Goal: Task Accomplishment & Management: Use online tool/utility

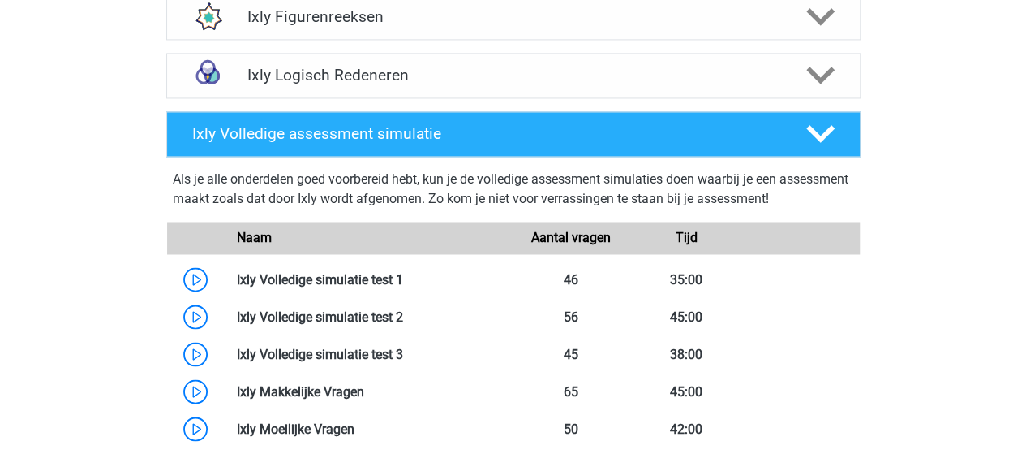
scroll to position [1339, 0]
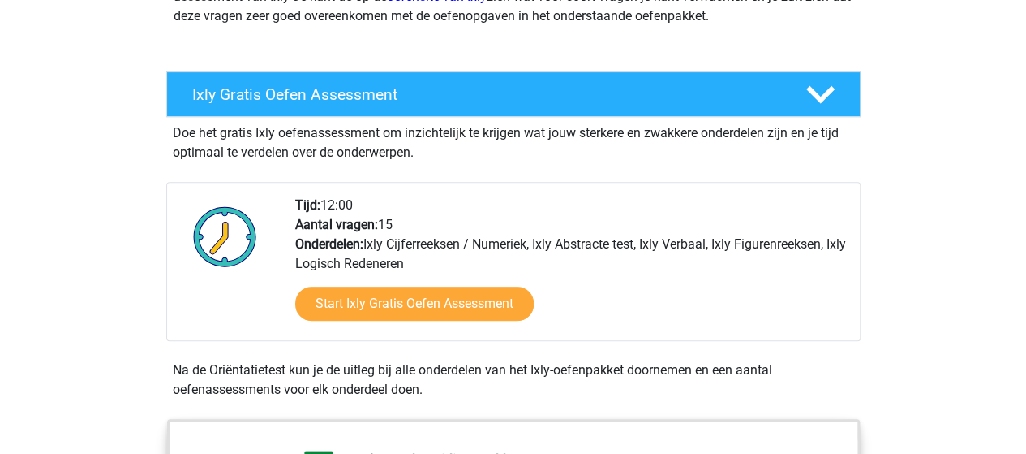
scroll to position [254, 0]
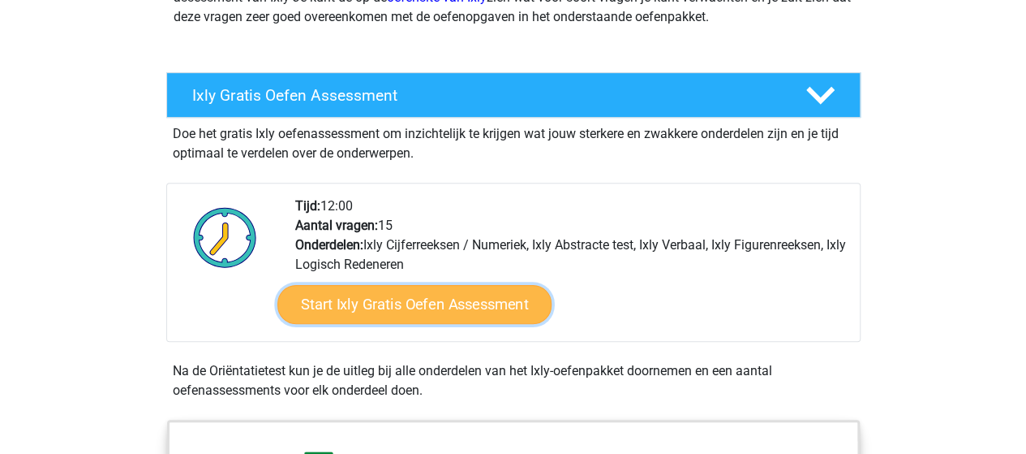
click at [467, 293] on link "Start Ixly Gratis Oefen Assessment" at bounding box center [414, 304] width 274 height 39
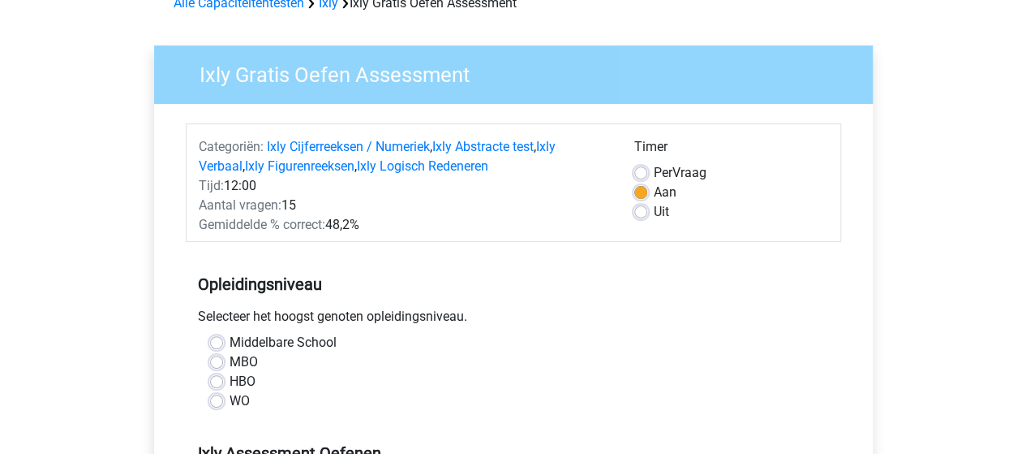
scroll to position [109, 0]
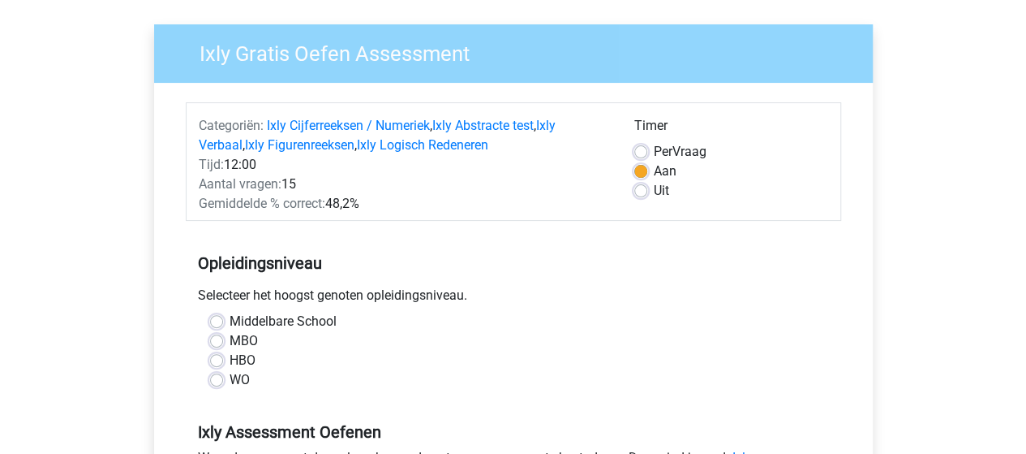
click at [654, 147] on label "Per Vraag" at bounding box center [680, 151] width 53 height 19
click at [639, 147] on input "Per Vraag" at bounding box center [640, 150] width 13 height 16
radio input "true"
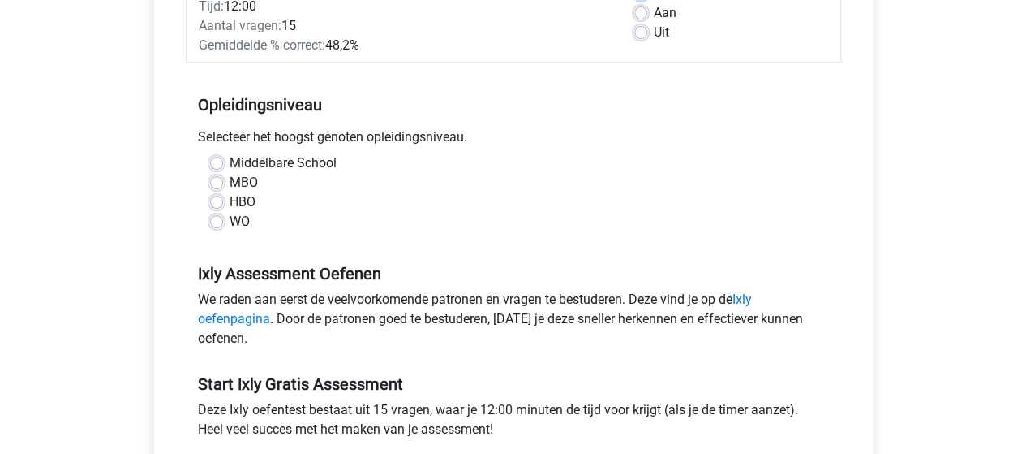
scroll to position [277, 0]
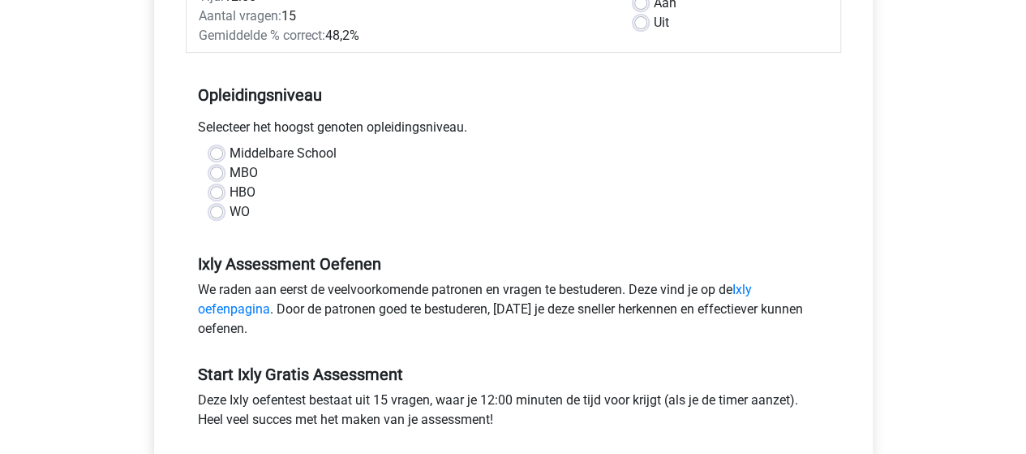
click at [235, 190] on label "HBO" at bounding box center [243, 192] width 26 height 19
click at [223, 190] on input "HBO" at bounding box center [216, 191] width 13 height 16
radio input "true"
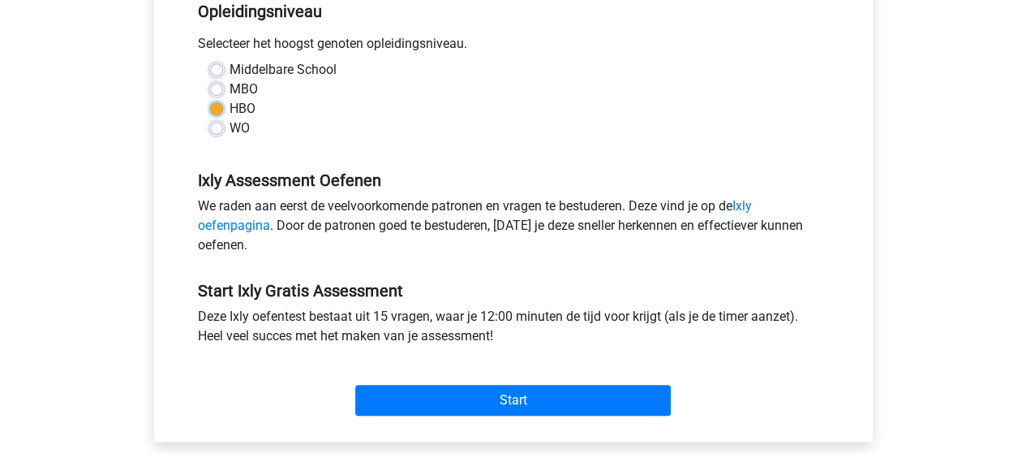
scroll to position [361, 0]
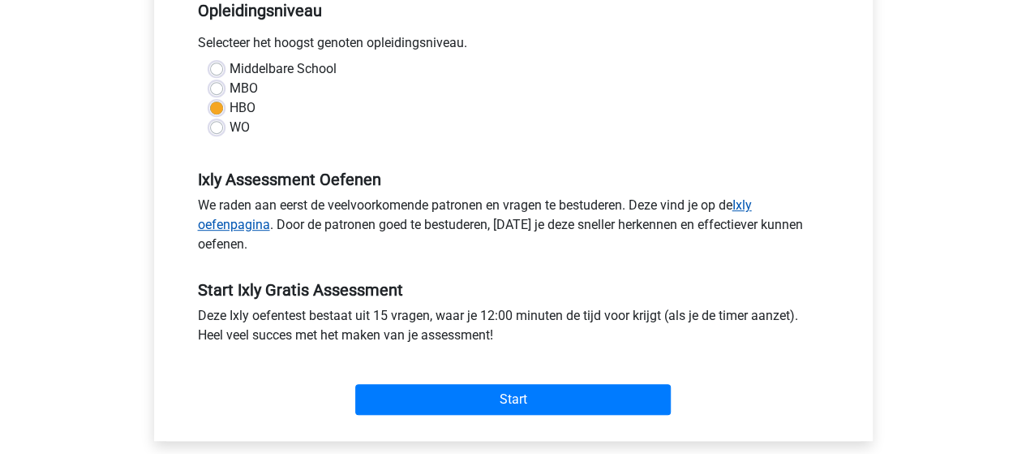
click at [250, 226] on link "Ixly oefenpagina" at bounding box center [475, 214] width 554 height 35
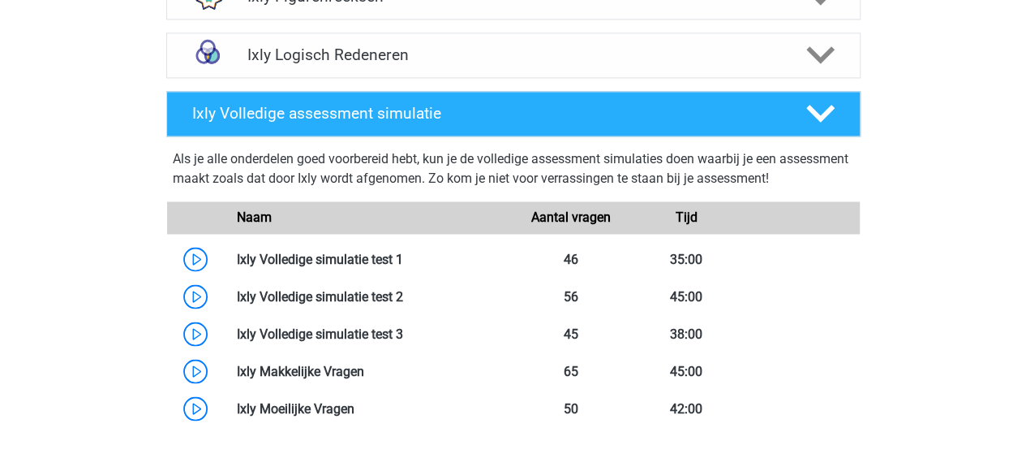
scroll to position [1309, 0]
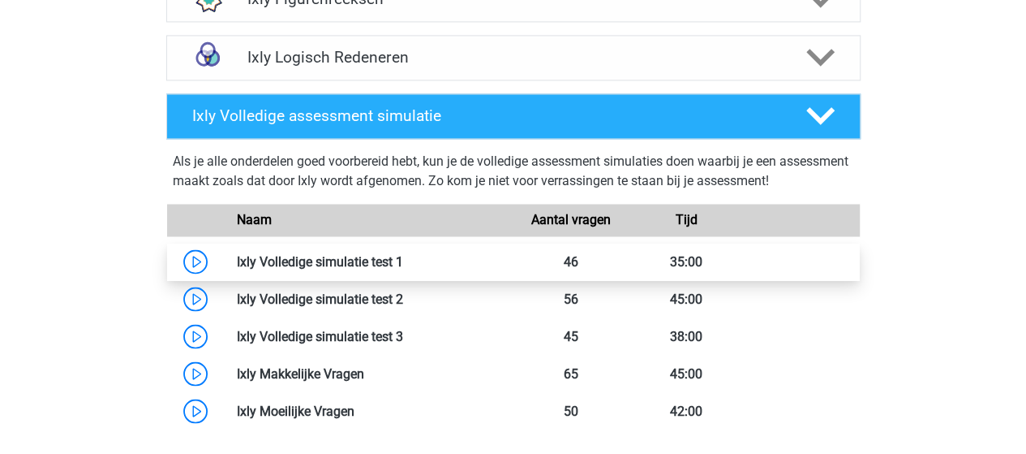
click at [403, 264] on link at bounding box center [403, 260] width 0 height 15
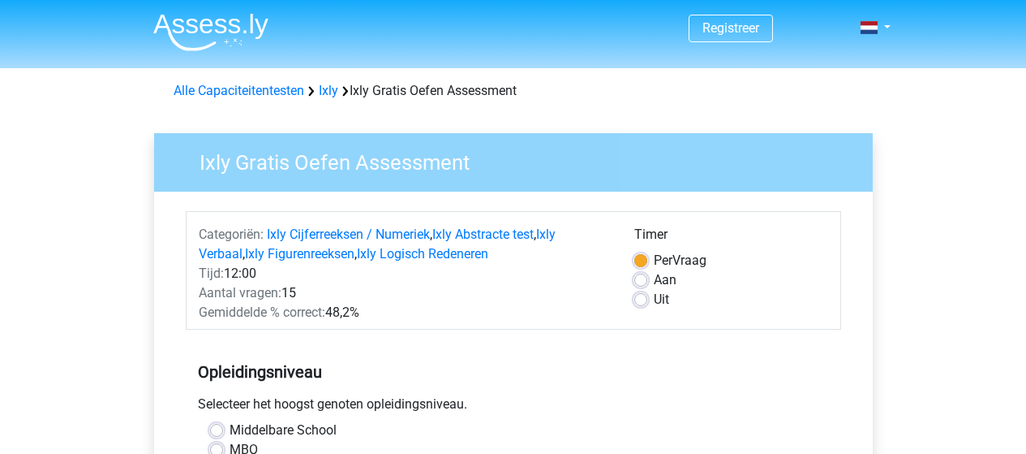
scroll to position [361, 0]
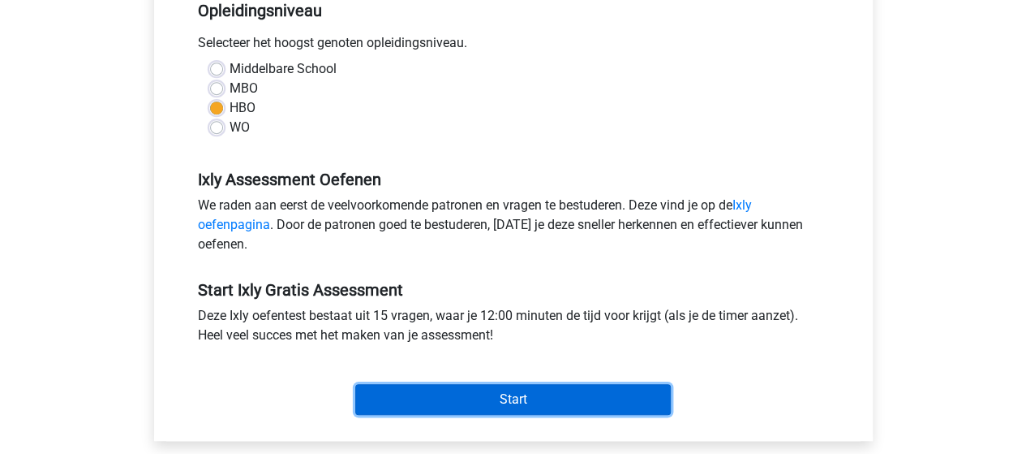
click at [532, 402] on input "Start" at bounding box center [513, 399] width 316 height 31
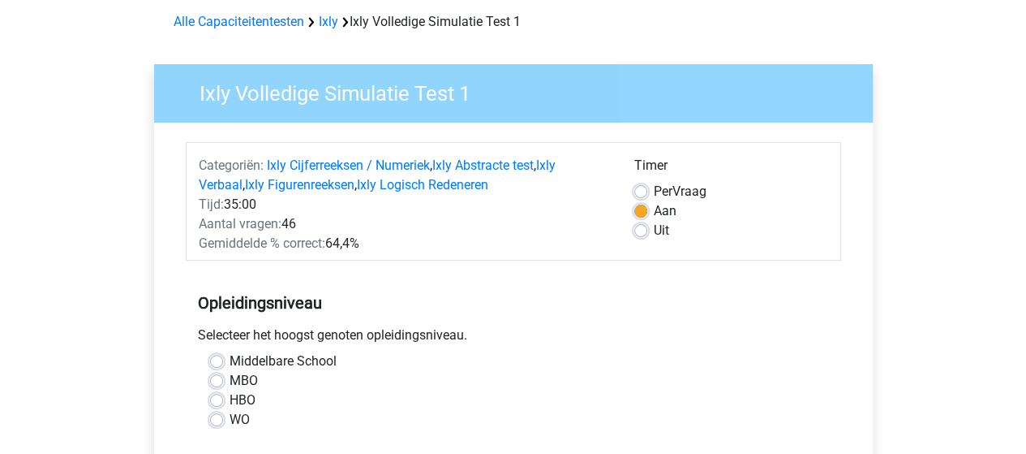
scroll to position [68, 0]
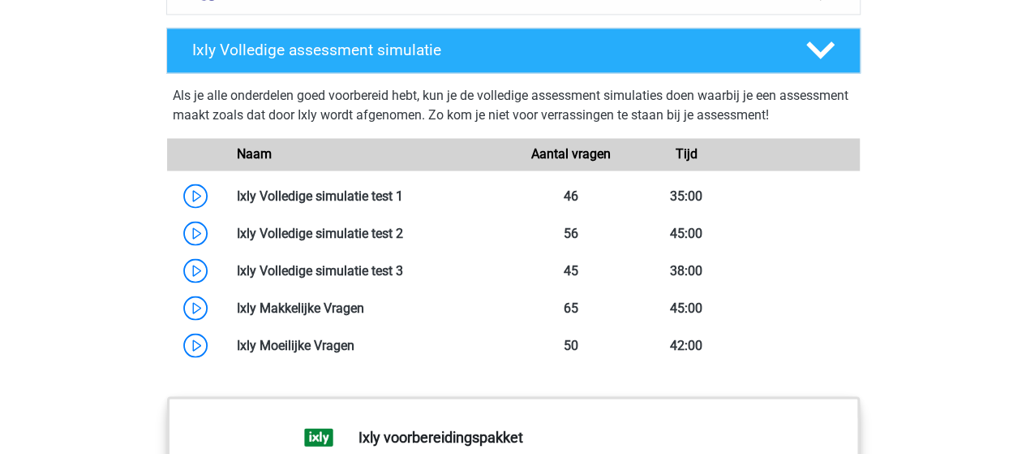
scroll to position [1259, 0]
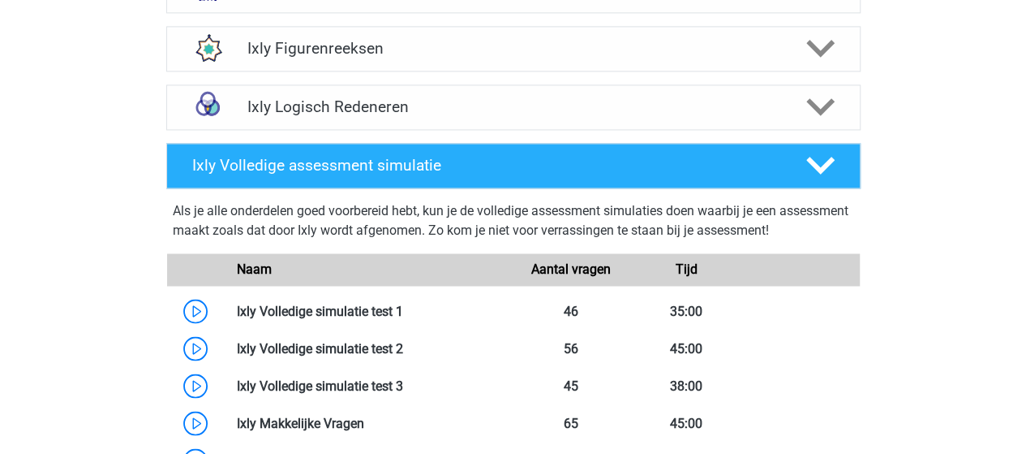
click at [107, 272] on div "Registreer Nederlands" at bounding box center [513, 39] width 1026 height 2596
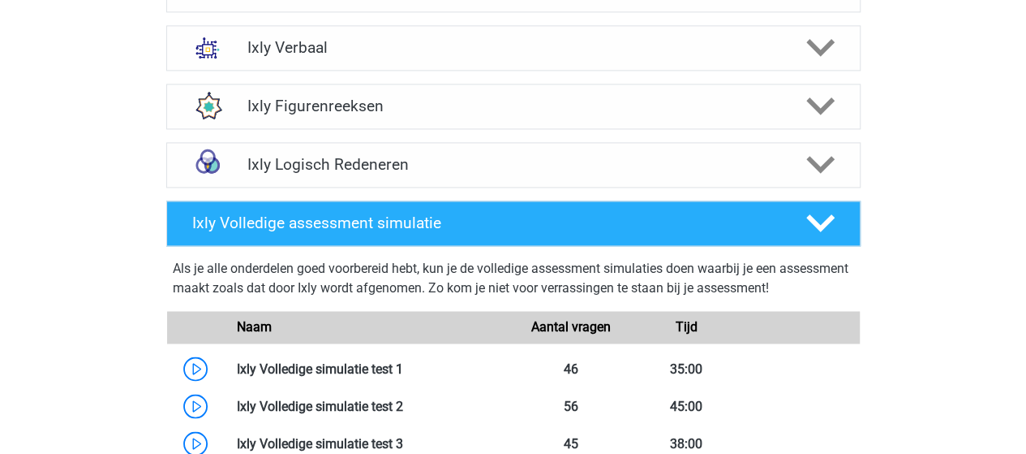
scroll to position [1201, 0]
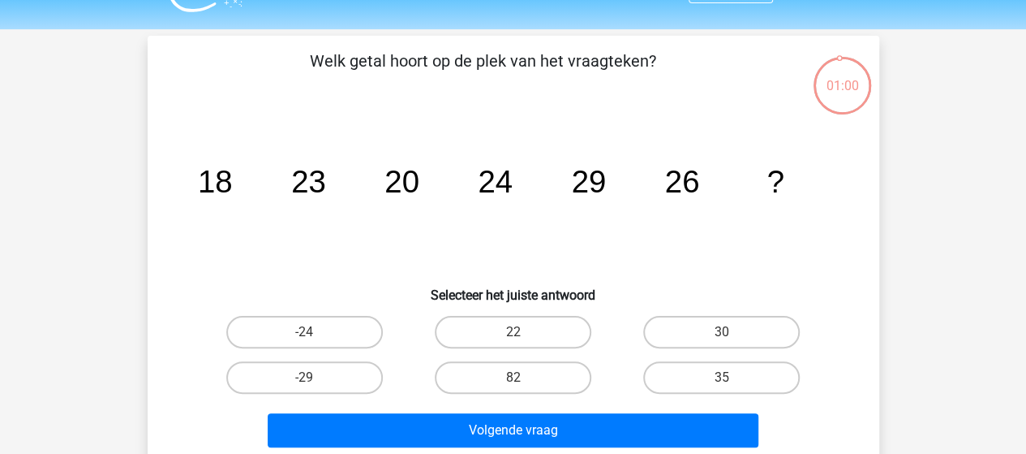
scroll to position [41, 0]
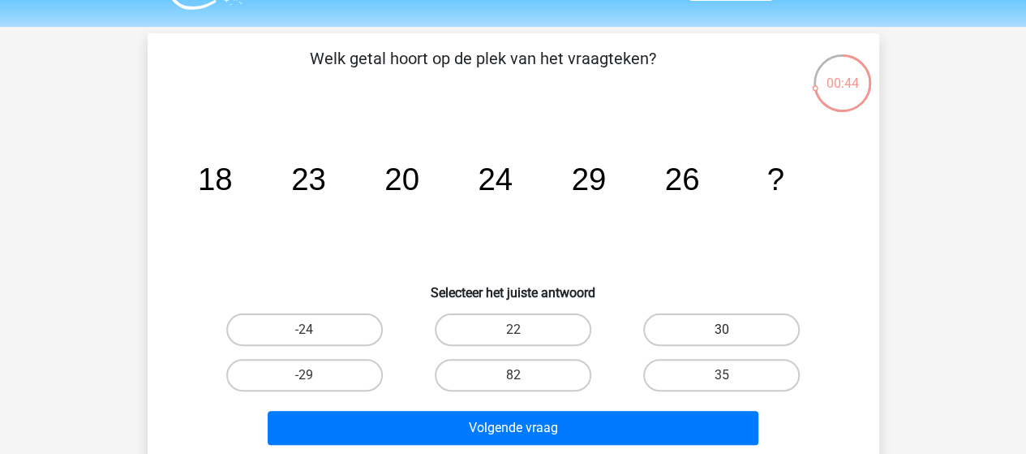
click at [735, 327] on label "30" at bounding box center [721, 329] width 157 height 32
click at [733, 329] on input "30" at bounding box center [727, 334] width 11 height 11
radio input "true"
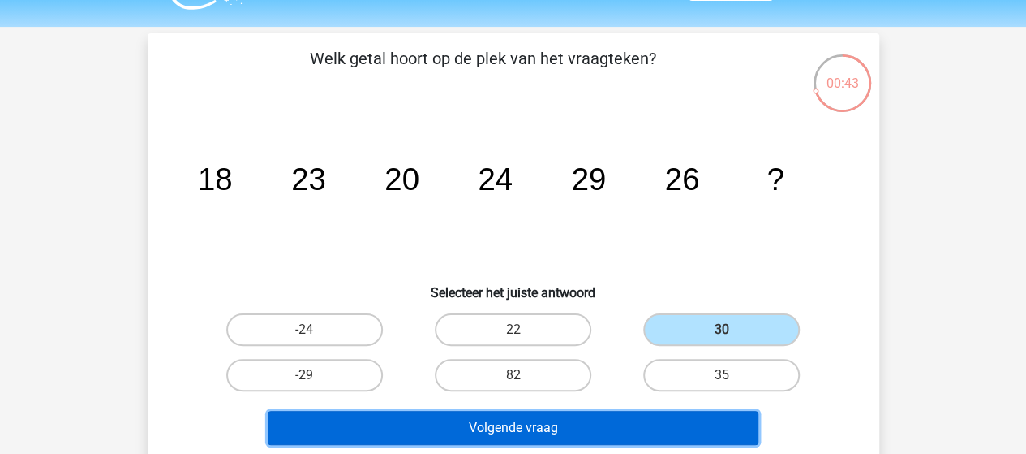
click at [587, 426] on button "Volgende vraag" at bounding box center [513, 428] width 491 height 34
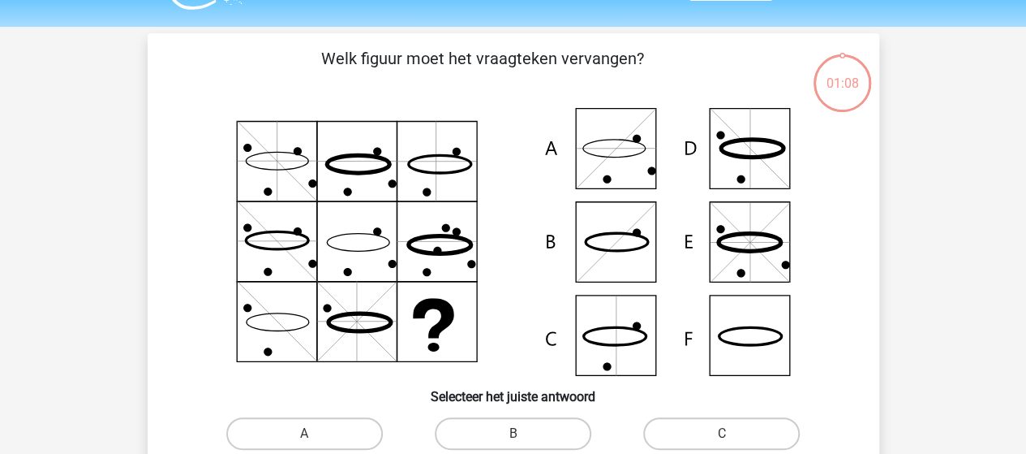
scroll to position [75, 0]
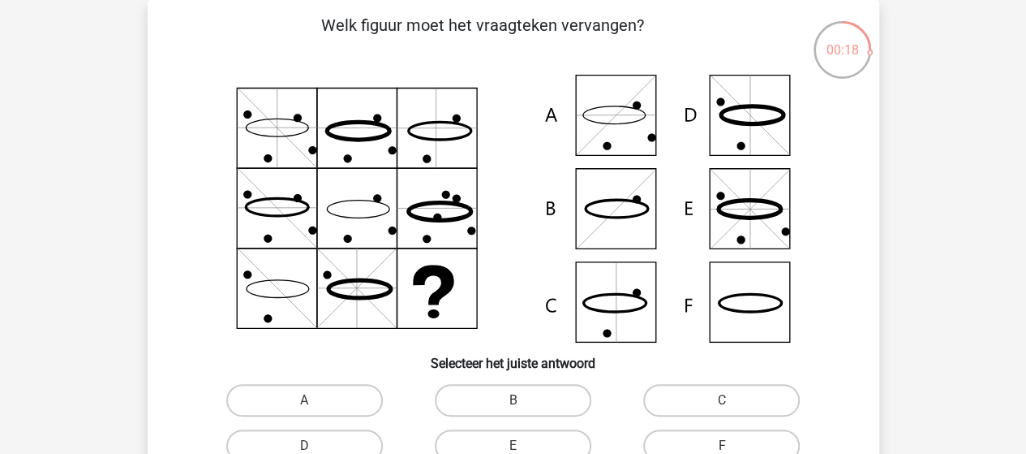
click at [604, 311] on icon at bounding box center [614, 303] width 62 height 18
click at [600, 316] on icon at bounding box center [514, 209] width 654 height 268
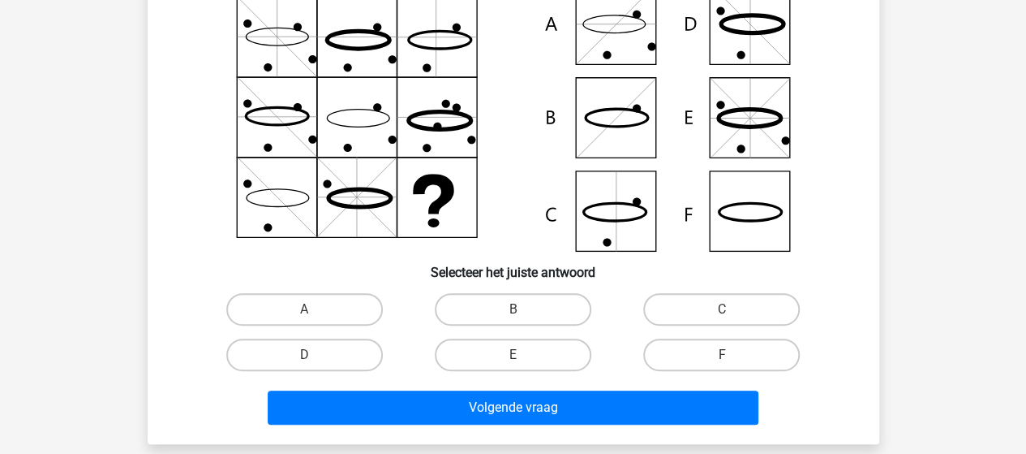
scroll to position [170, 0]
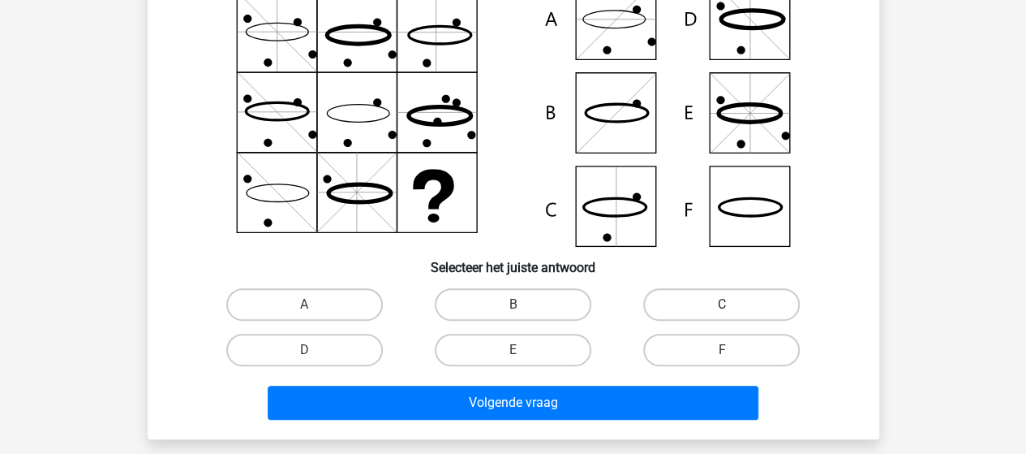
click at [718, 297] on label "C" at bounding box center [721, 304] width 157 height 32
click at [722, 304] on input "C" at bounding box center [727, 309] width 11 height 11
radio input "true"
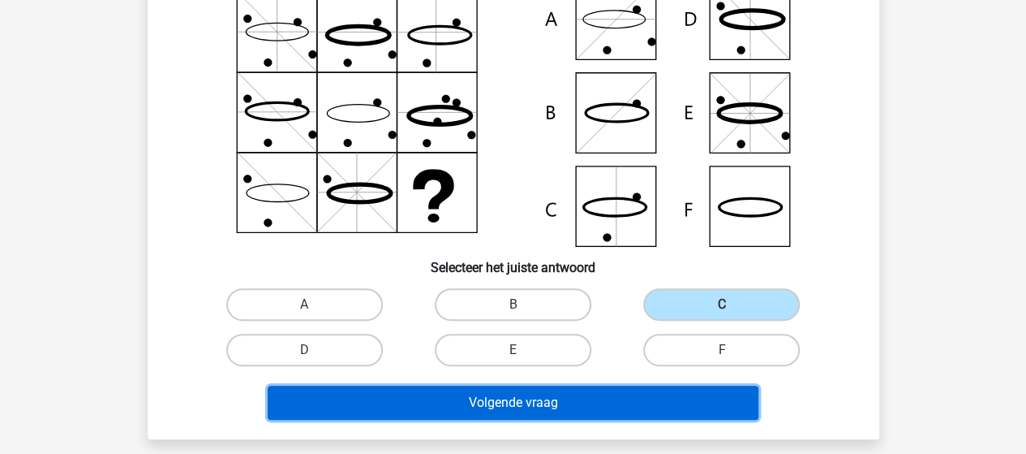
click at [607, 389] on button "Volgende vraag" at bounding box center [513, 402] width 491 height 34
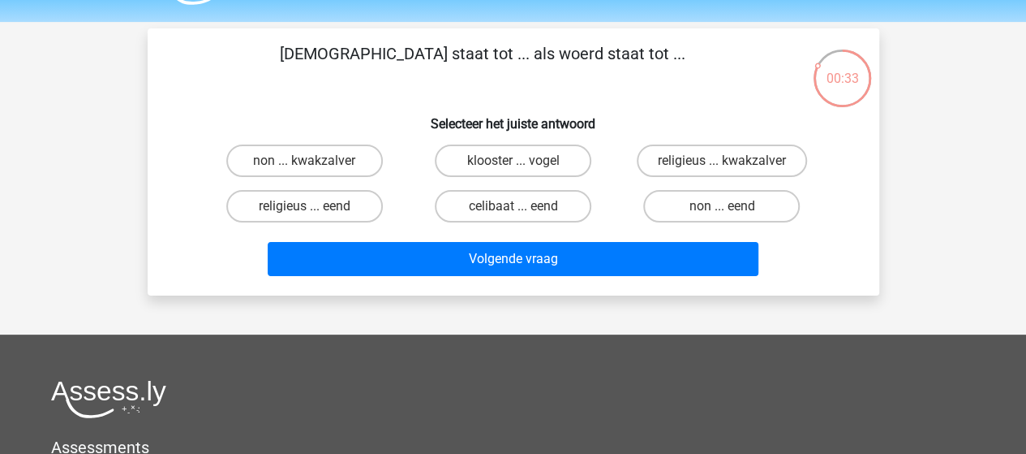
scroll to position [45, 0]
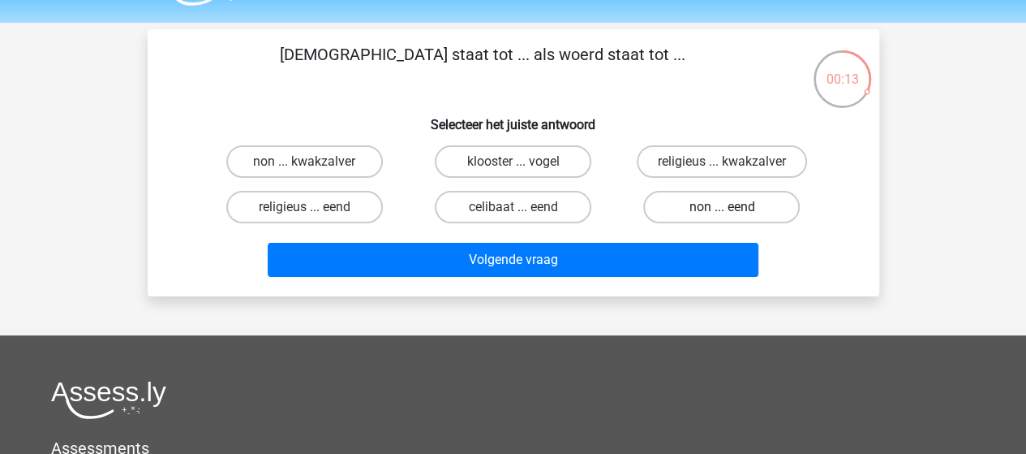
click at [706, 210] on label "non ... eend" at bounding box center [721, 207] width 157 height 32
click at [722, 210] on input "non ... eend" at bounding box center [727, 212] width 11 height 11
radio input "true"
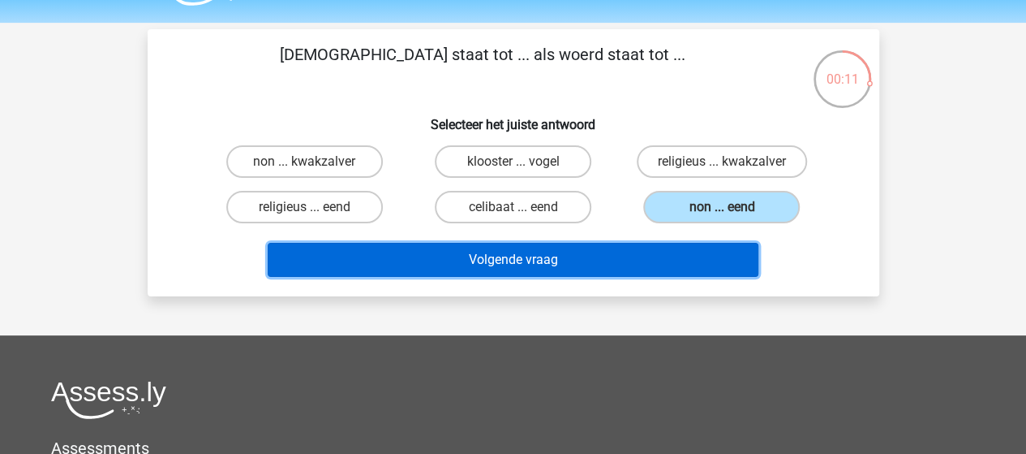
click at [573, 258] on button "Volgende vraag" at bounding box center [513, 260] width 491 height 34
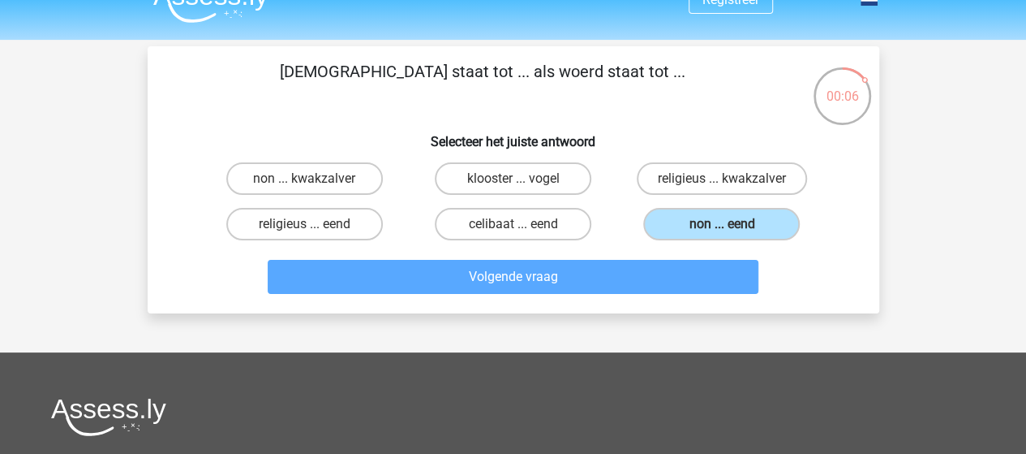
scroll to position [0, 0]
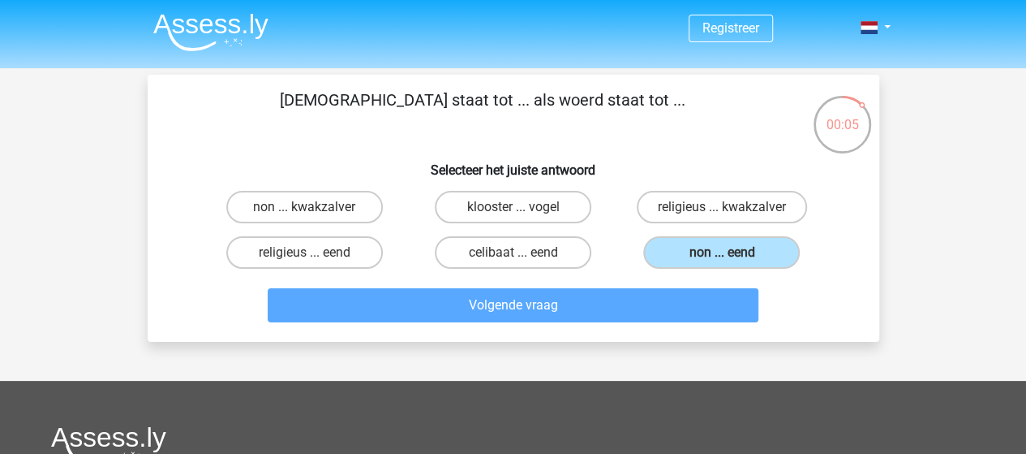
click at [627, 143] on div "monnik staat tot ... als woerd staat tot ... Selecteer het juiste antwoord non …" at bounding box center [513, 208] width 719 height 241
click at [696, 252] on label "non ... eend" at bounding box center [721, 252] width 157 height 32
click at [722, 252] on input "non ... eend" at bounding box center [727, 257] width 11 height 11
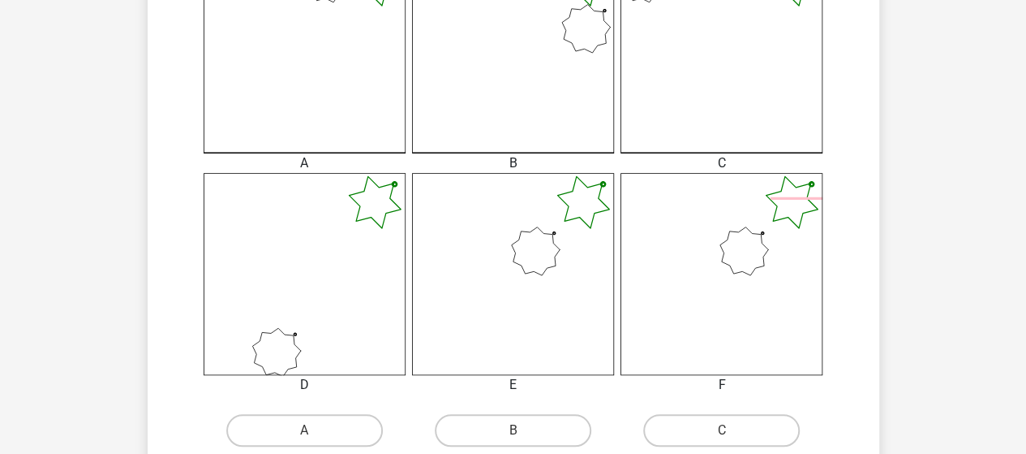
scroll to position [510, 0]
click at [544, 426] on label "B" at bounding box center [513, 428] width 157 height 32
click at [523, 428] on input "B" at bounding box center [518, 433] width 11 height 11
radio input "true"
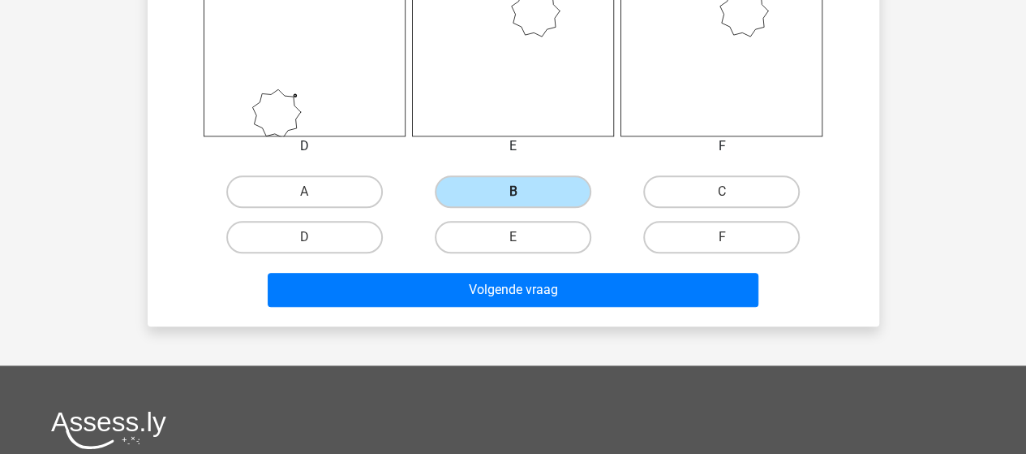
scroll to position [749, 0]
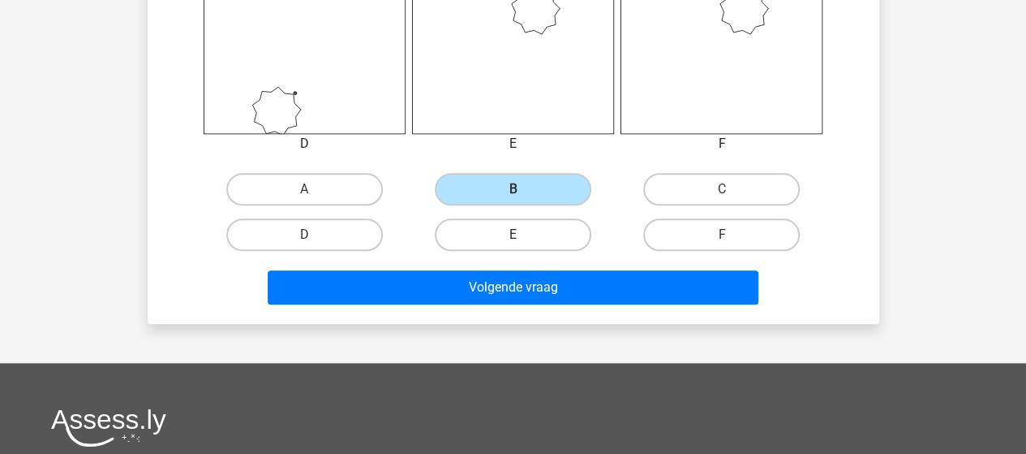
click at [560, 226] on label "E" at bounding box center [513, 234] width 157 height 32
click at [523, 234] on input "E" at bounding box center [518, 239] width 11 height 11
radio input "true"
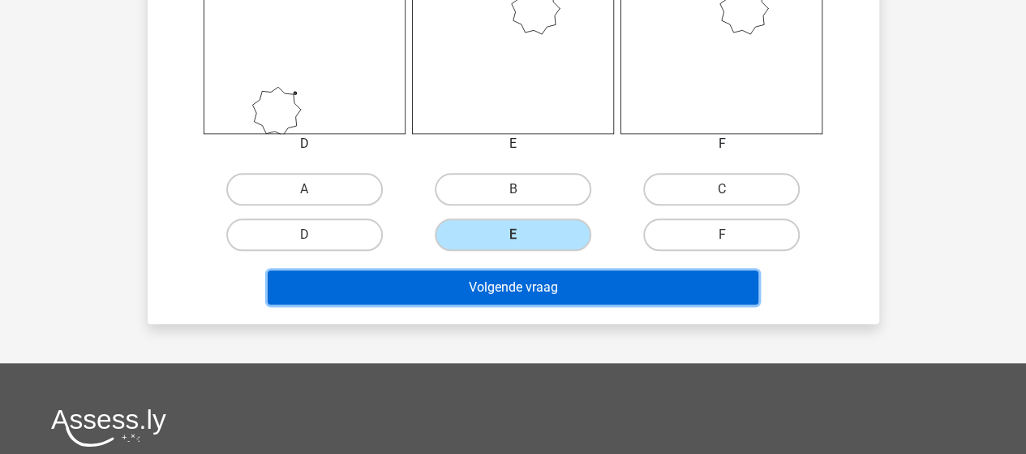
click at [537, 290] on button "Volgende vraag" at bounding box center [513, 287] width 491 height 34
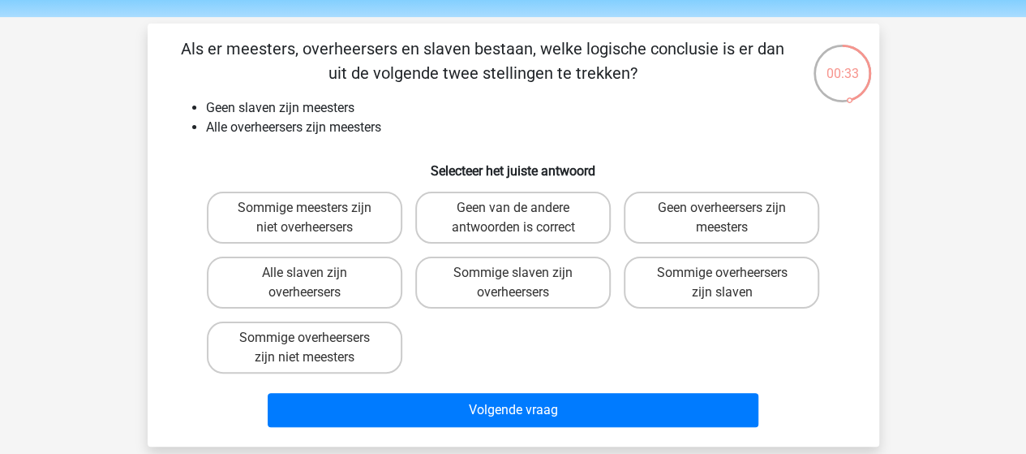
scroll to position [52, 0]
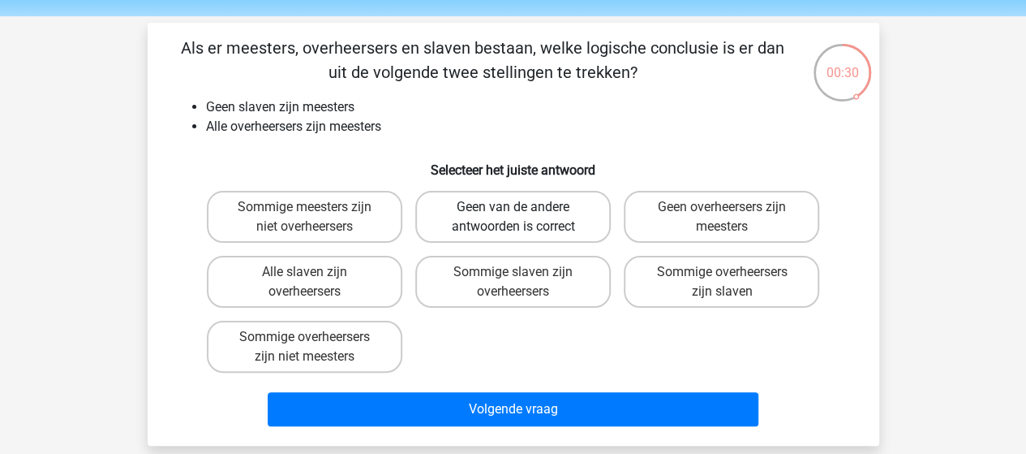
click at [552, 222] on label "Geen van de andere antwoorden is correct" at bounding box center [513, 217] width 196 height 52
click at [523, 217] on input "Geen van de andere antwoorden is correct" at bounding box center [518, 212] width 11 height 11
radio input "true"
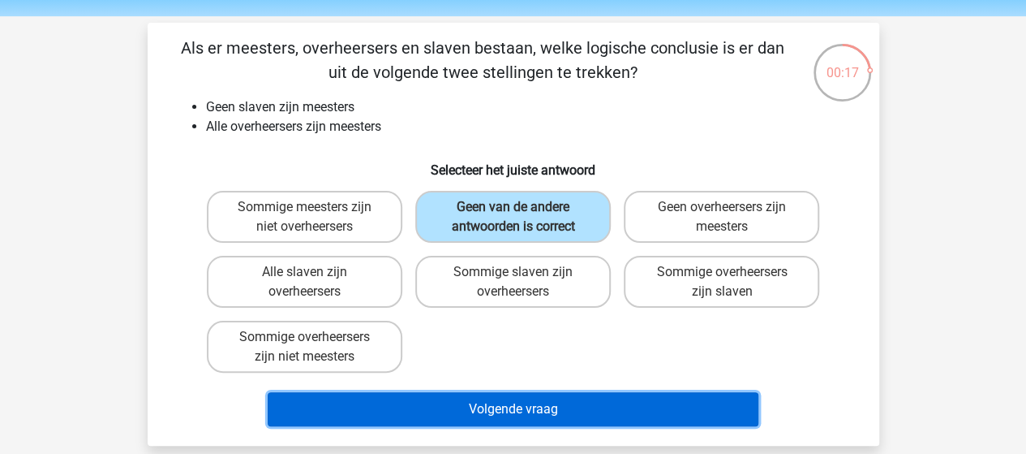
click at [505, 411] on button "Volgende vraag" at bounding box center [513, 409] width 491 height 34
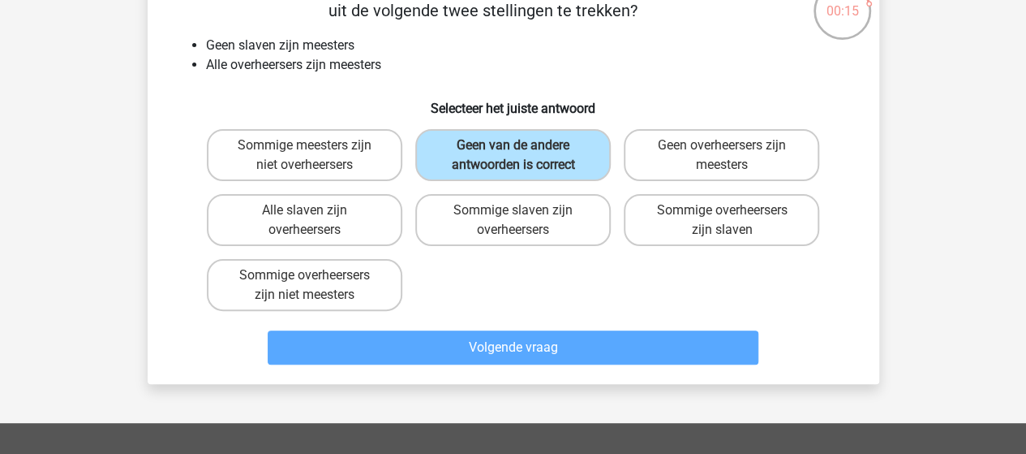
scroll to position [120, 0]
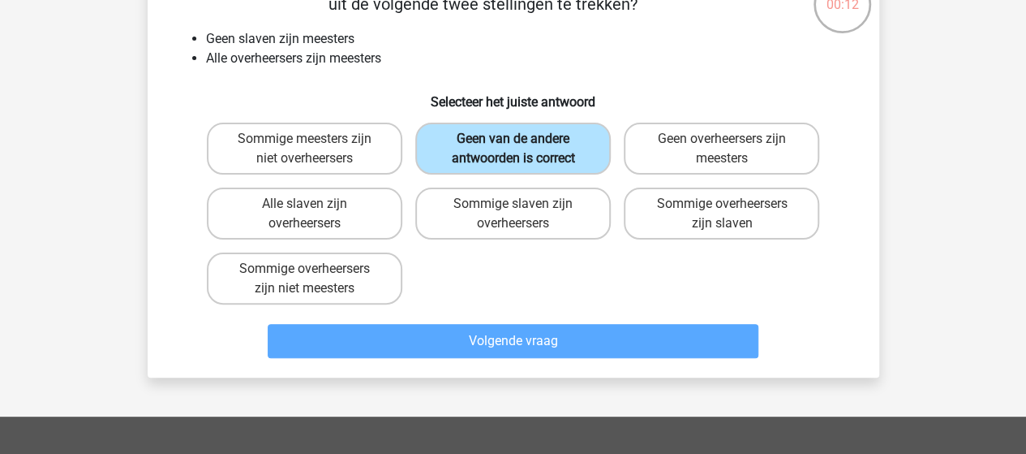
click at [531, 142] on label "Geen van de andere antwoorden is correct" at bounding box center [513, 149] width 196 height 52
click at [523, 142] on input "Geen van de andere antwoorden is correct" at bounding box center [518, 144] width 11 height 11
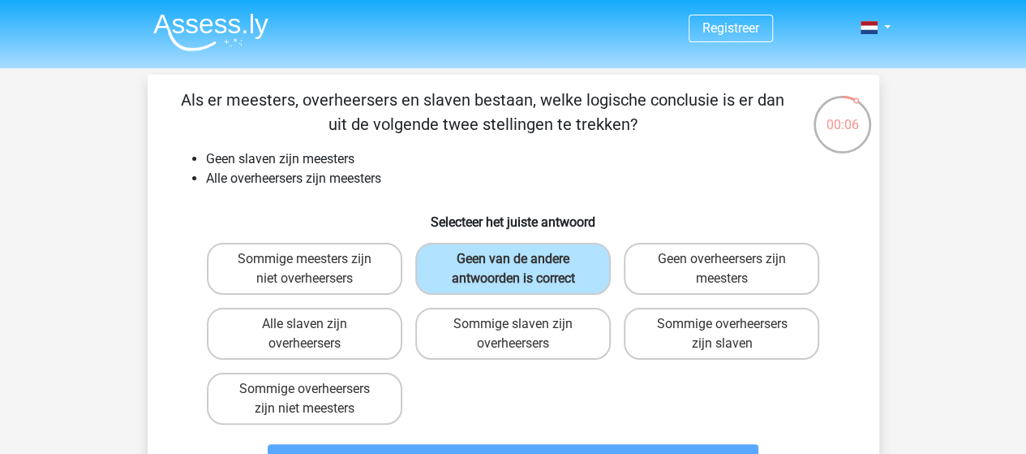
click at [566, 188] on div "Als er meesters, overheersers en slaven bestaan, welke logische conclusie is er…" at bounding box center [513, 286] width 719 height 397
click at [550, 272] on label "Geen van de andere antwoorden is correct" at bounding box center [513, 269] width 196 height 52
click at [523, 269] on input "Geen van de andere antwoorden is correct" at bounding box center [518, 264] width 11 height 11
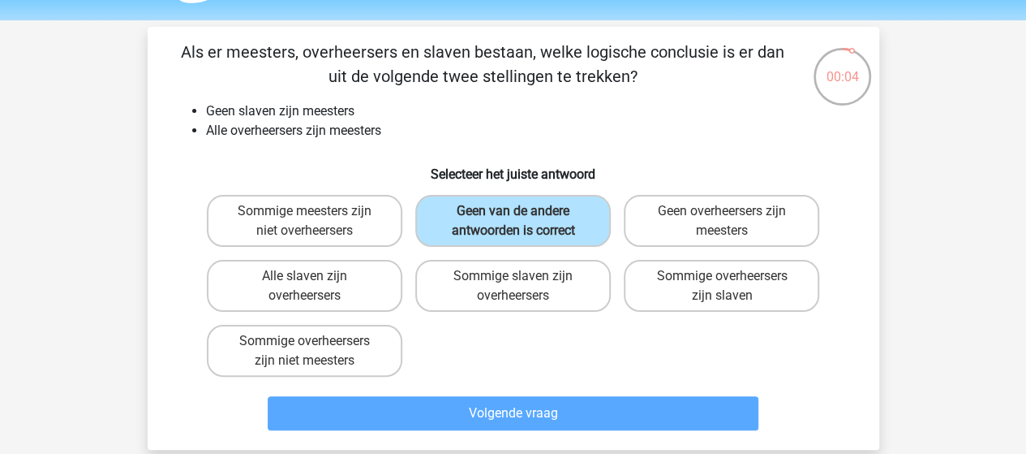
scroll to position [44, 0]
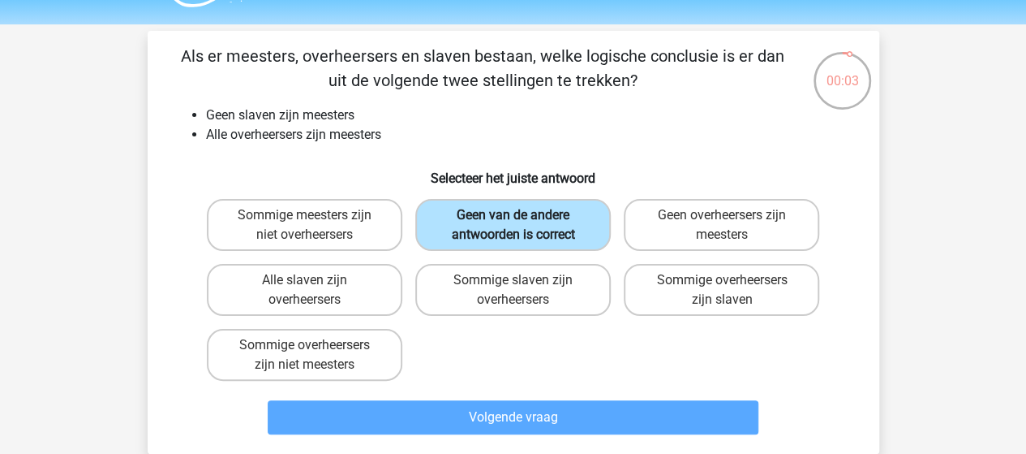
click at [535, 223] on label "Geen van de andere antwoorden is correct" at bounding box center [513, 225] width 196 height 52
click at [523, 223] on input "Geen van de andere antwoorden is correct" at bounding box center [518, 220] width 11 height 11
click at [535, 223] on label "Geen van de andere antwoorden is correct" at bounding box center [513, 225] width 196 height 52
click at [523, 223] on input "Geen van de andere antwoorden is correct" at bounding box center [518, 220] width 11 height 11
click at [535, 223] on label "Geen van de andere antwoorden is correct" at bounding box center [513, 225] width 196 height 52
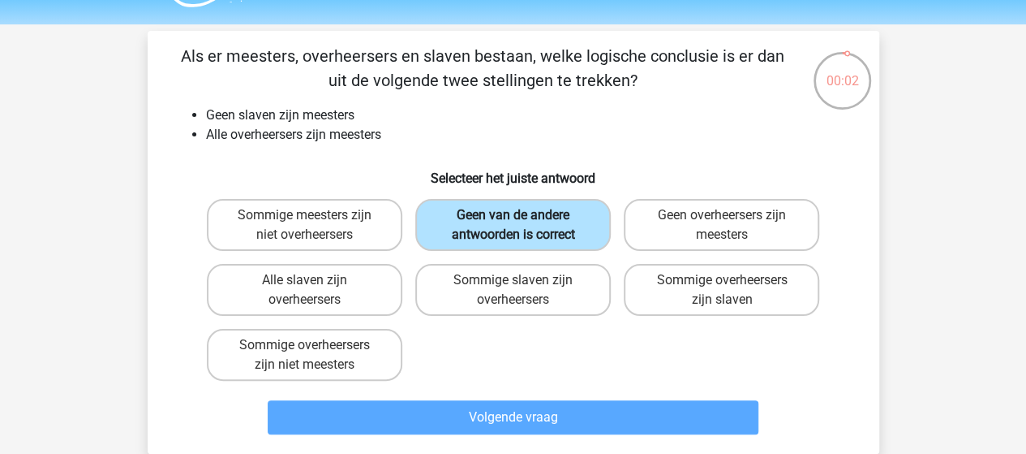
click at [523, 223] on input "Geen van de andere antwoorden is correct" at bounding box center [518, 220] width 11 height 11
click at [535, 223] on label "Geen van de andere antwoorden is correct" at bounding box center [513, 225] width 196 height 52
click at [523, 223] on input "Geen van de andere antwoorden is correct" at bounding box center [518, 220] width 11 height 11
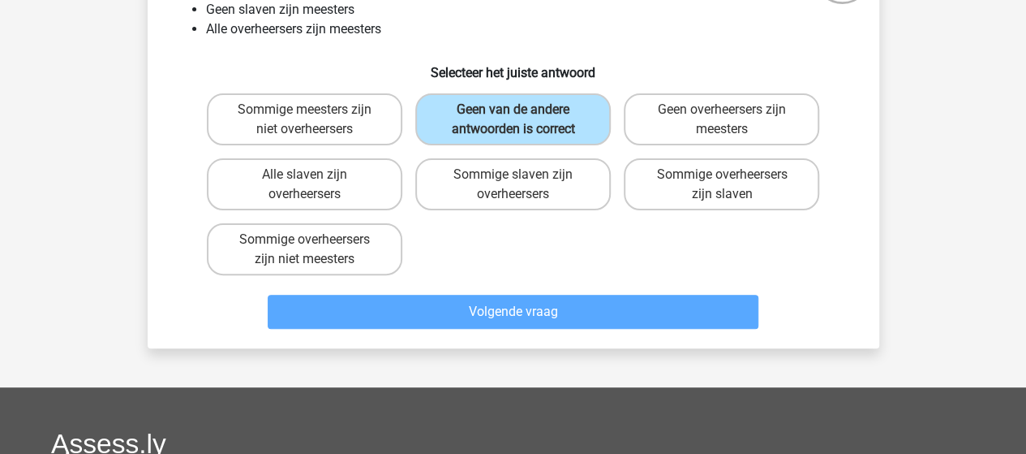
scroll to position [0, 0]
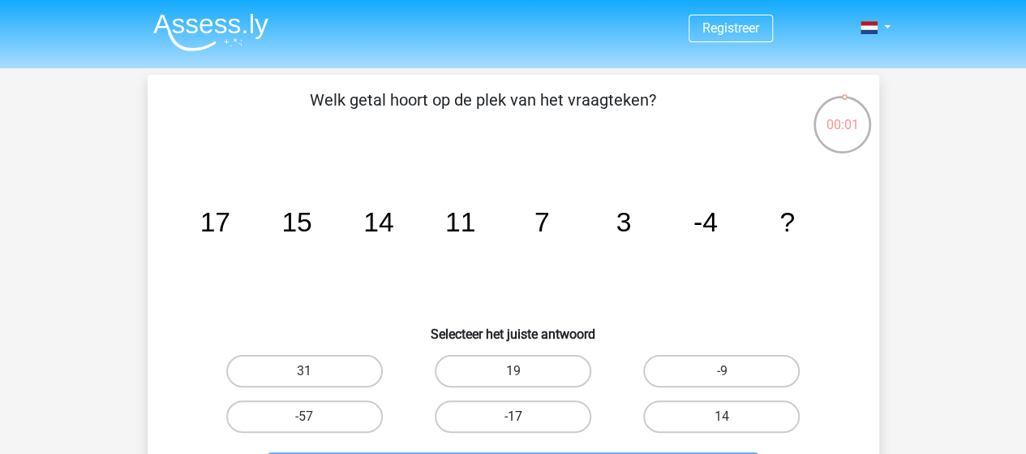
click at [553, 411] on label "-17" at bounding box center [513, 416] width 157 height 32
click at [523, 416] on input "-17" at bounding box center [518, 421] width 11 height 11
radio input "true"
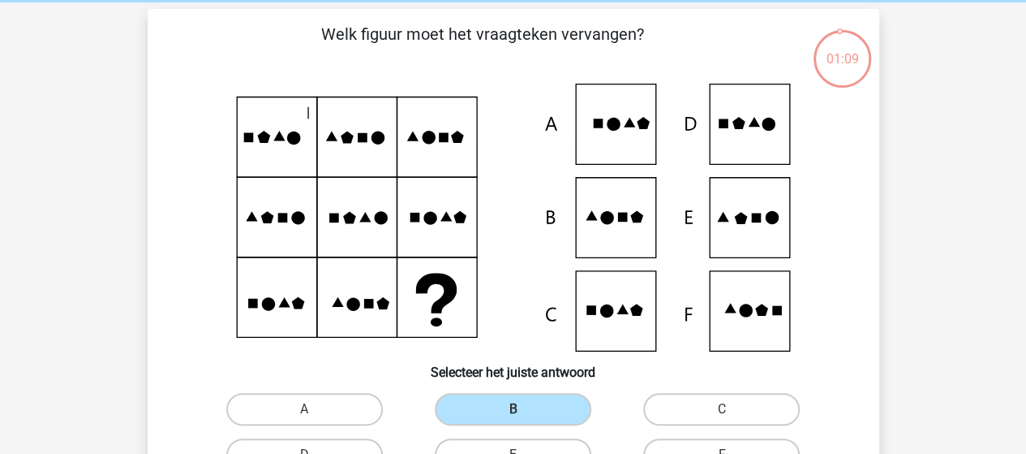
scroll to position [67, 0]
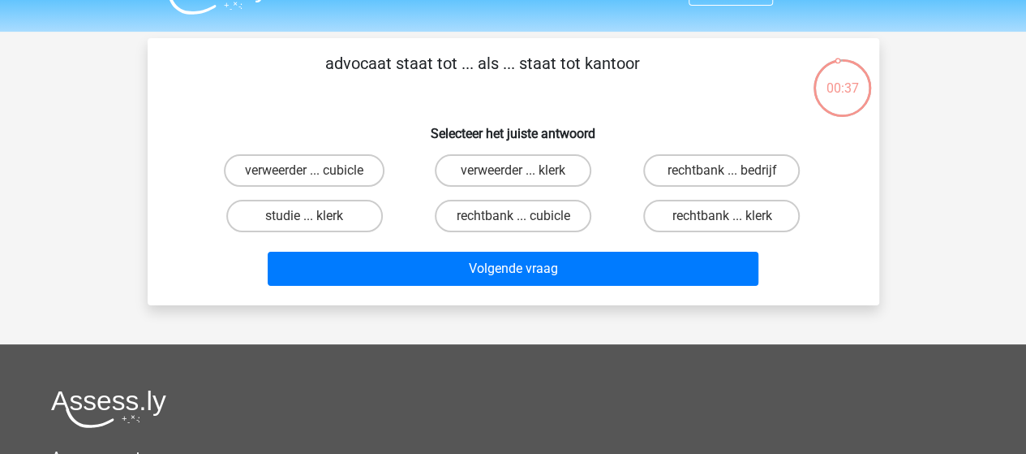
scroll to position [24, 0]
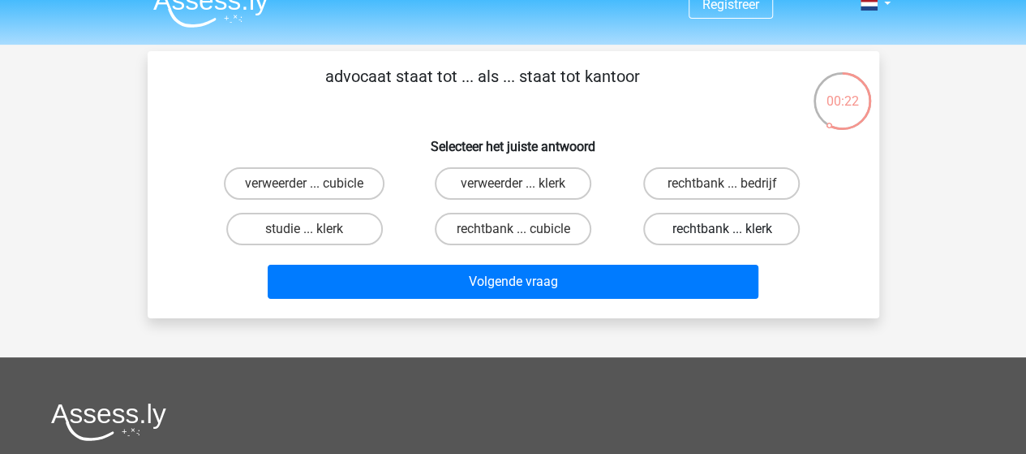
click at [685, 229] on label "rechtbank ... klerk" at bounding box center [721, 229] width 157 height 32
click at [722, 229] on input "rechtbank ... klerk" at bounding box center [727, 234] width 11 height 11
radio input "true"
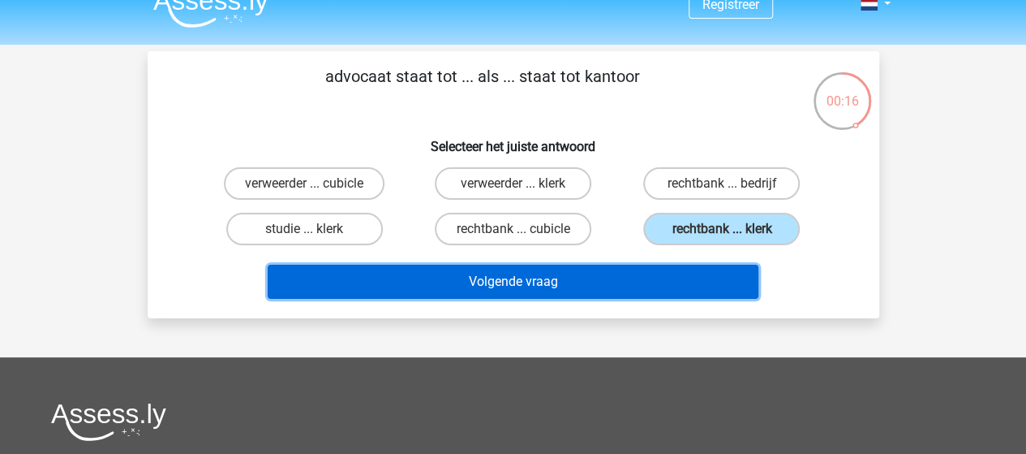
click at [518, 275] on button "Volgende vraag" at bounding box center [513, 281] width 491 height 34
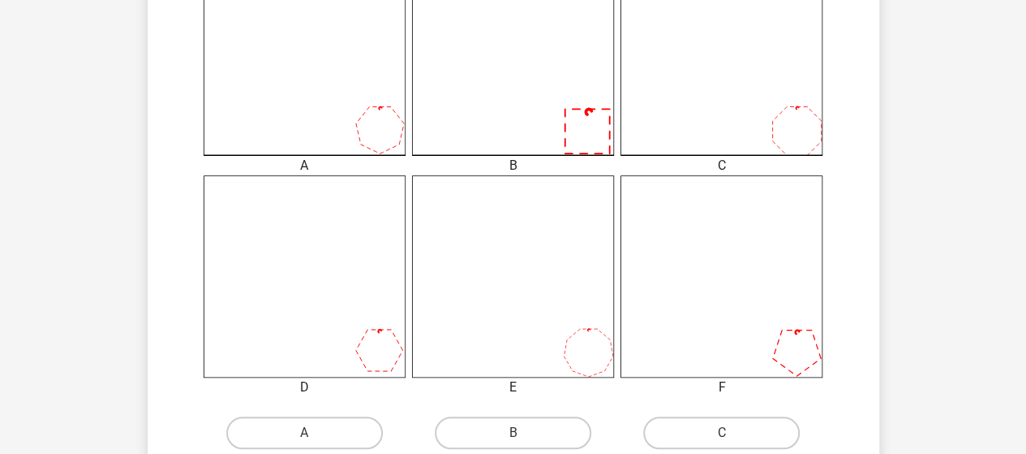
scroll to position [515, 0]
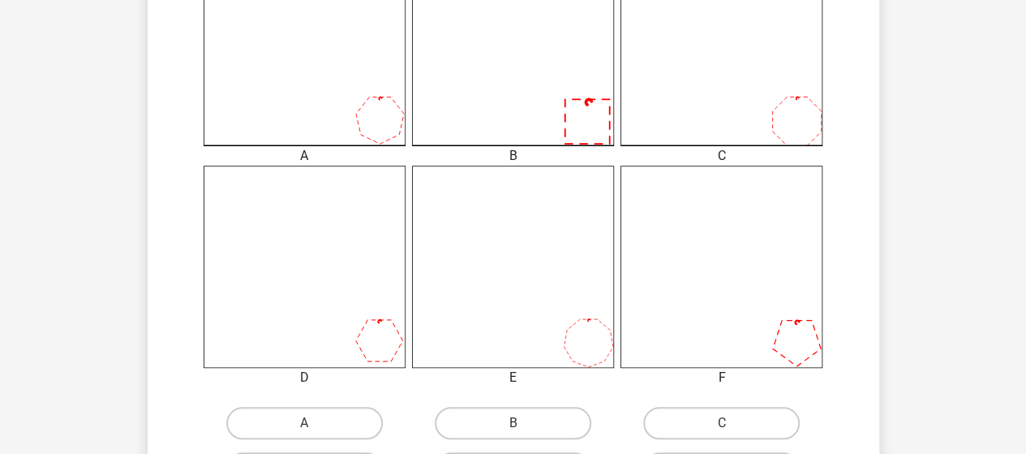
click at [554, 114] on icon at bounding box center [513, 44] width 202 height 202
click at [553, 428] on label "B" at bounding box center [513, 422] width 157 height 32
click at [523, 428] on input "B" at bounding box center [518, 428] width 11 height 11
radio input "true"
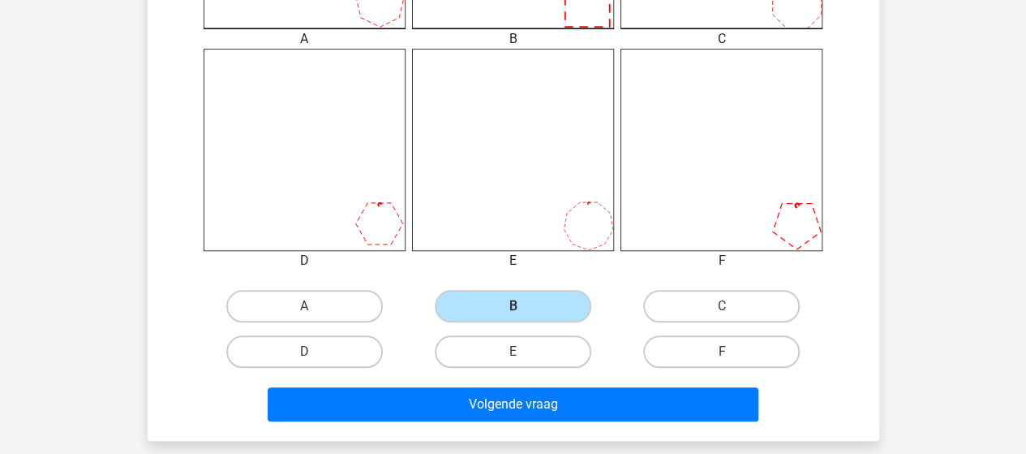
scroll to position [633, 0]
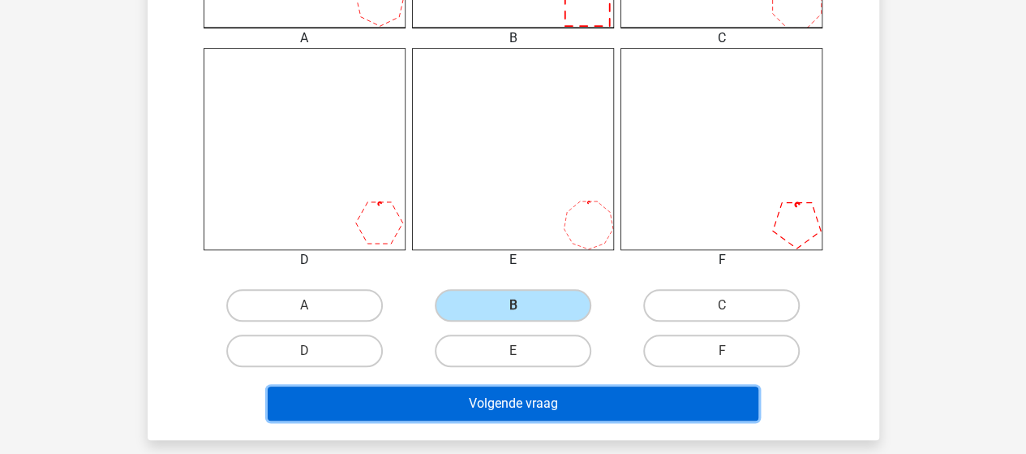
click at [573, 406] on button "Volgende vraag" at bounding box center [513, 403] width 491 height 34
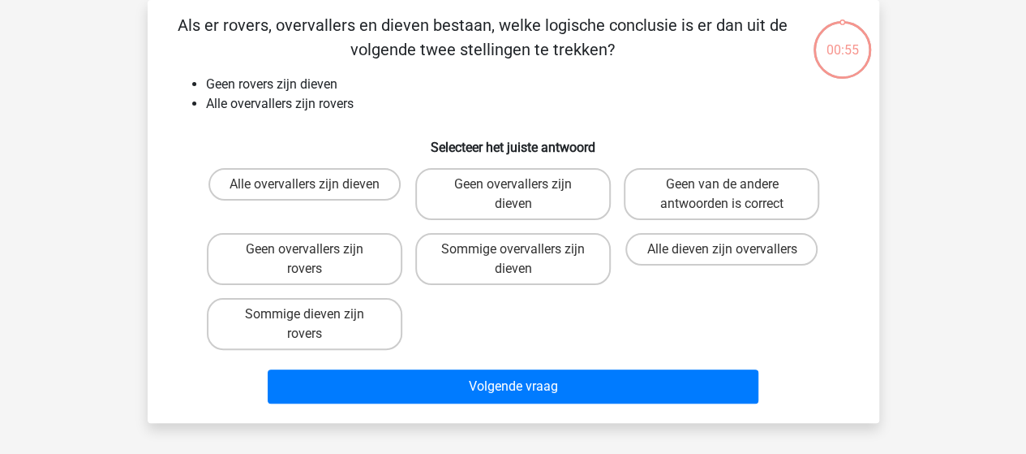
scroll to position [75, 0]
click at [555, 199] on label "Geen overvallers zijn dieven" at bounding box center [513, 194] width 196 height 52
click at [523, 195] on input "Geen overvallers zijn dieven" at bounding box center [518, 189] width 11 height 11
radio input "true"
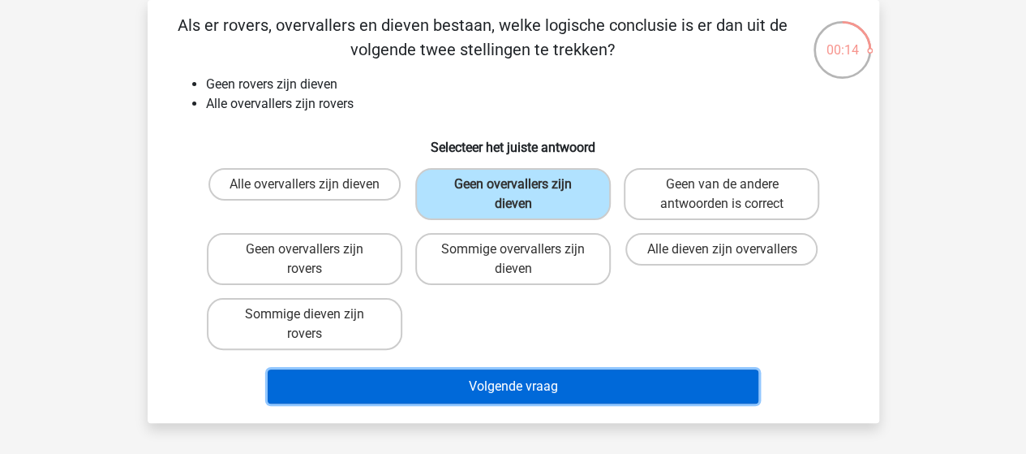
click at [527, 378] on button "Volgende vraag" at bounding box center [513, 386] width 491 height 34
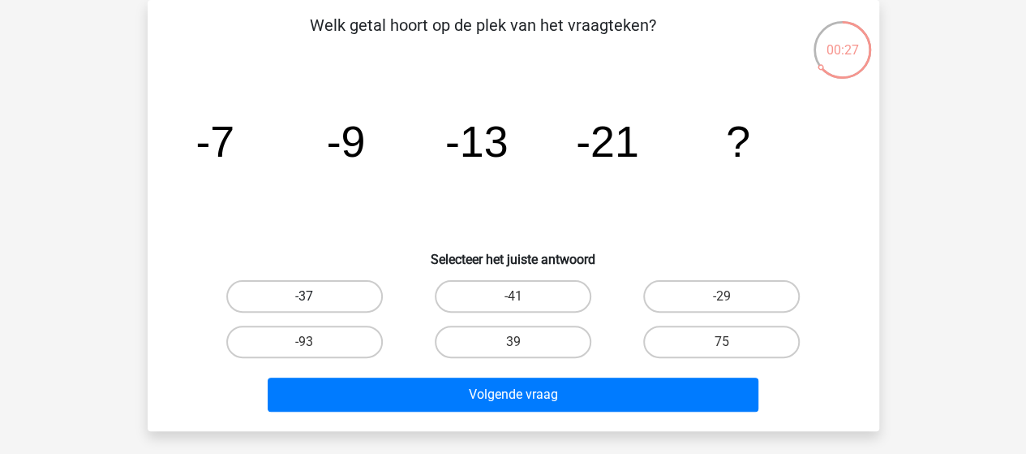
click at [338, 303] on label "-37" at bounding box center [304, 296] width 157 height 32
click at [315, 303] on input "-37" at bounding box center [309, 301] width 11 height 11
radio input "true"
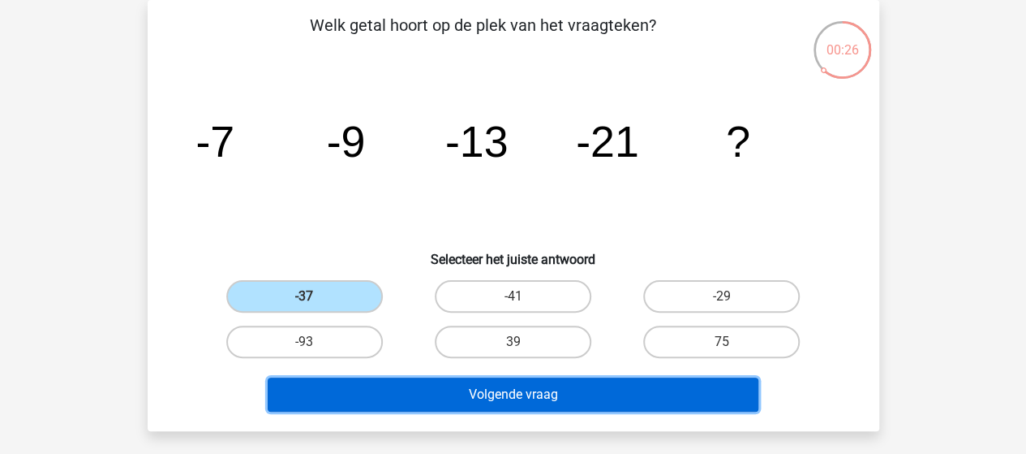
click at [436, 407] on button "Volgende vraag" at bounding box center [513, 394] width 491 height 34
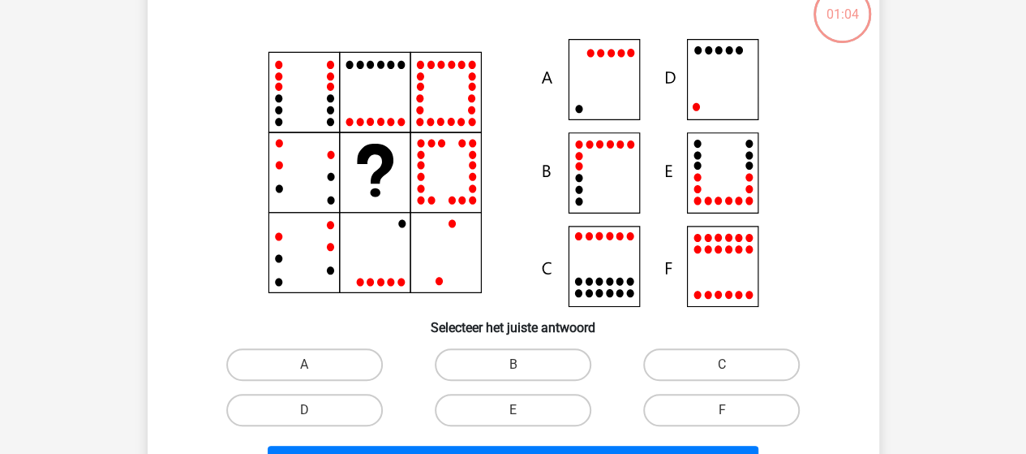
scroll to position [111, 0]
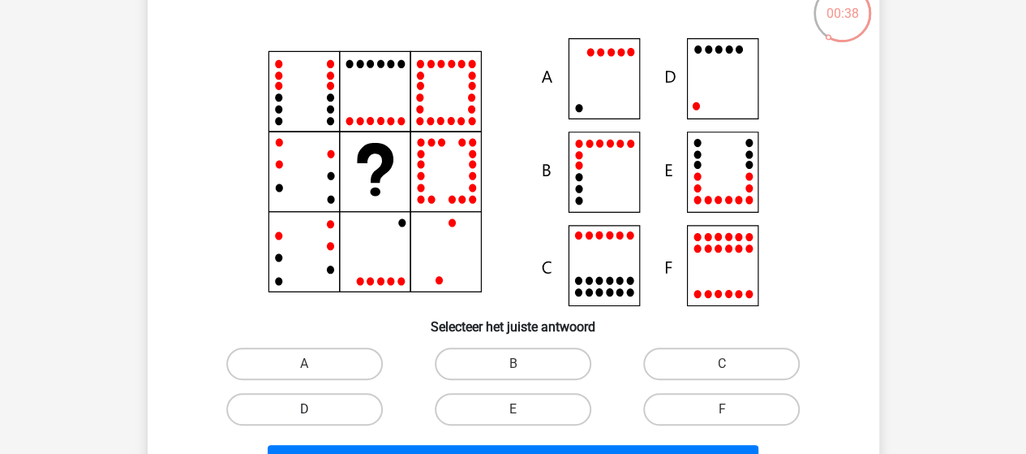
click at [355, 401] on label "D" at bounding box center [304, 409] width 157 height 32
click at [315, 409] on input "D" at bounding box center [309, 414] width 11 height 11
radio input "true"
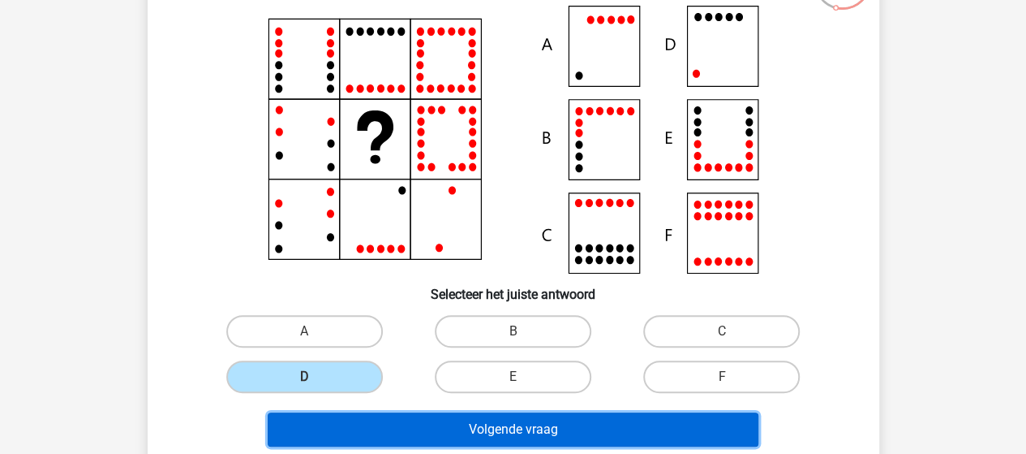
click at [464, 437] on button "Volgende vraag" at bounding box center [513, 429] width 491 height 34
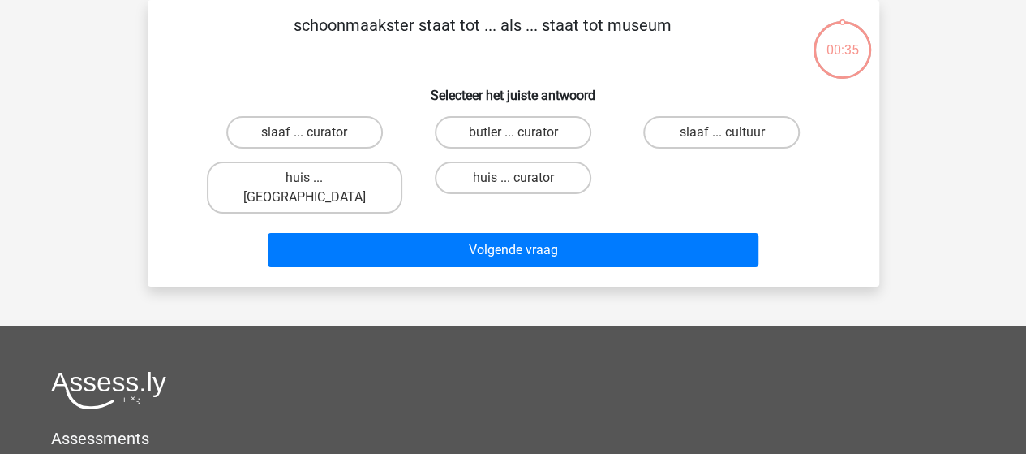
scroll to position [0, 0]
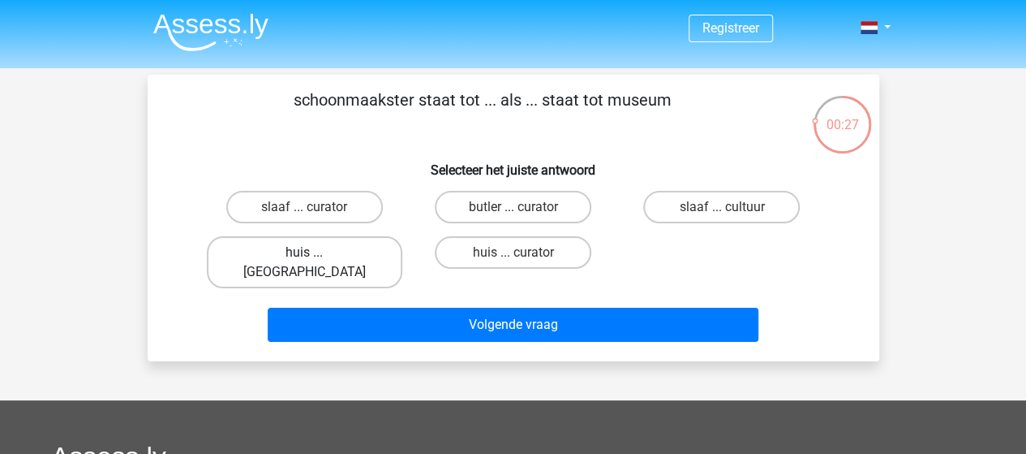
click at [337, 257] on label "huis ... louvre" at bounding box center [305, 262] width 196 height 52
click at [315, 257] on input "huis ... louvre" at bounding box center [309, 257] width 11 height 11
radio input "true"
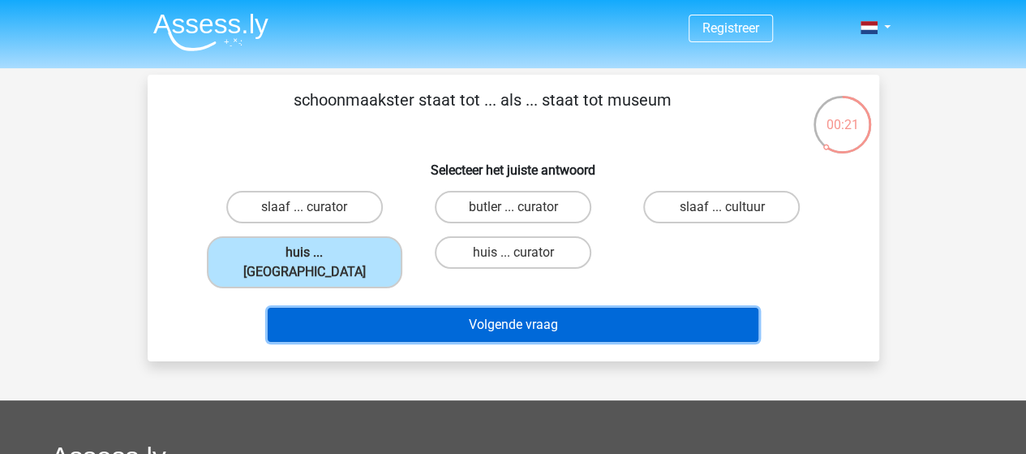
click at [532, 307] on button "Volgende vraag" at bounding box center [513, 324] width 491 height 34
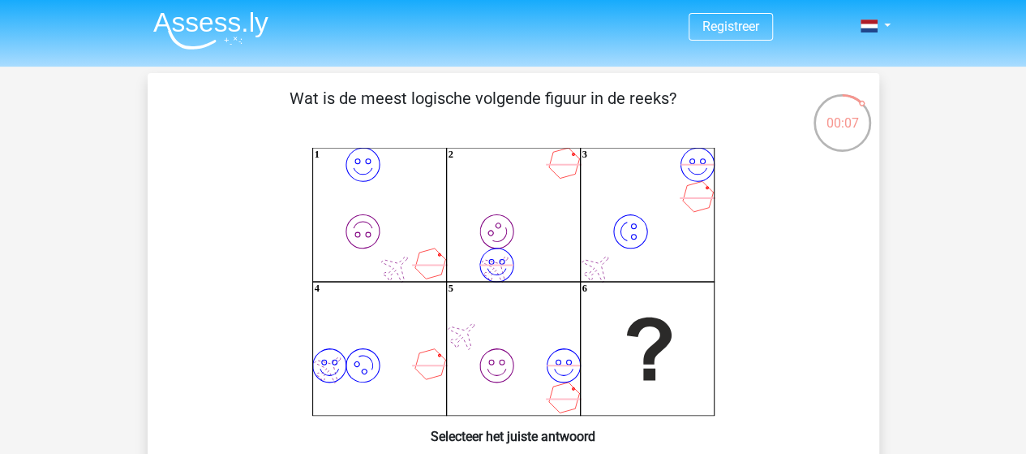
scroll to position [526, 0]
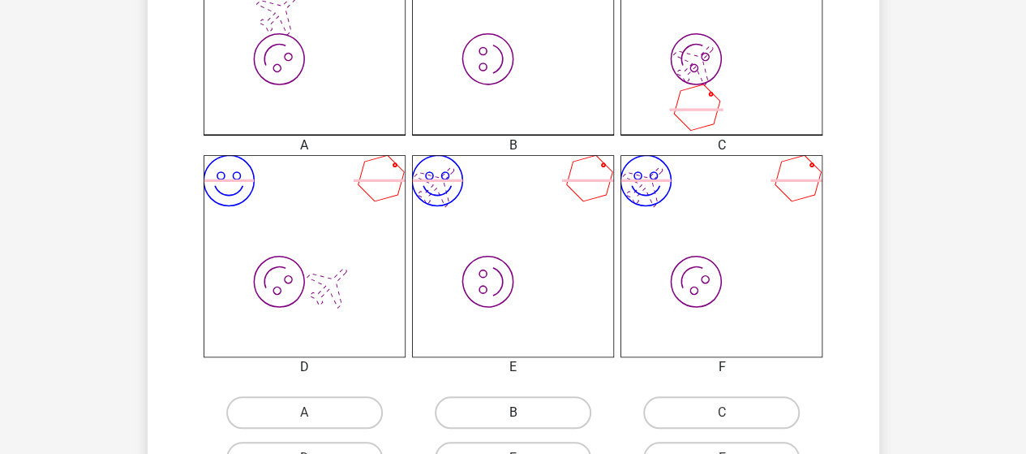
click at [535, 411] on label "B" at bounding box center [513, 412] width 157 height 32
click at [523, 412] on input "B" at bounding box center [518, 417] width 11 height 11
radio input "true"
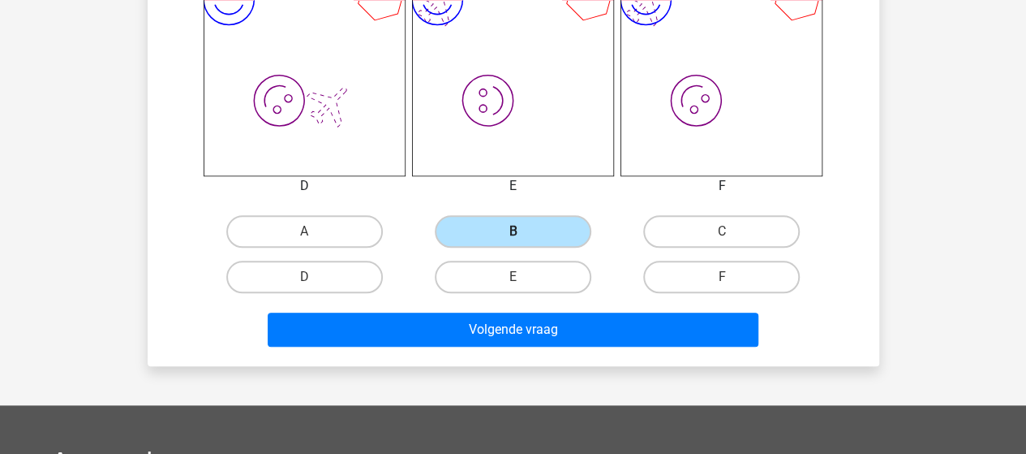
scroll to position [712, 0]
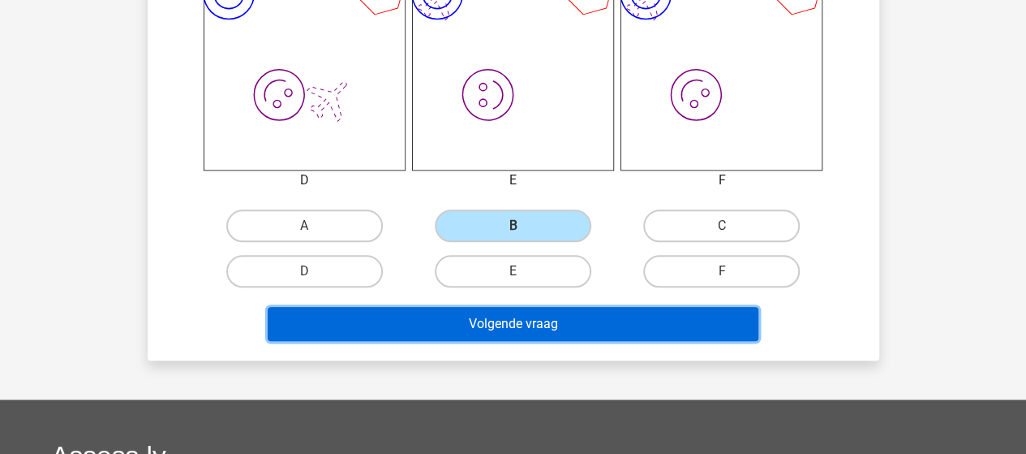
click at [578, 333] on button "Volgende vraag" at bounding box center [513, 324] width 491 height 34
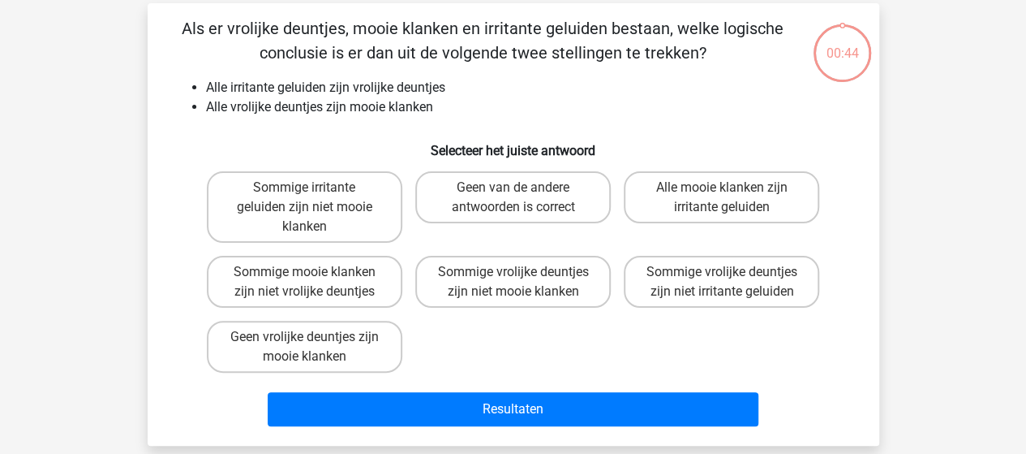
scroll to position [73, 0]
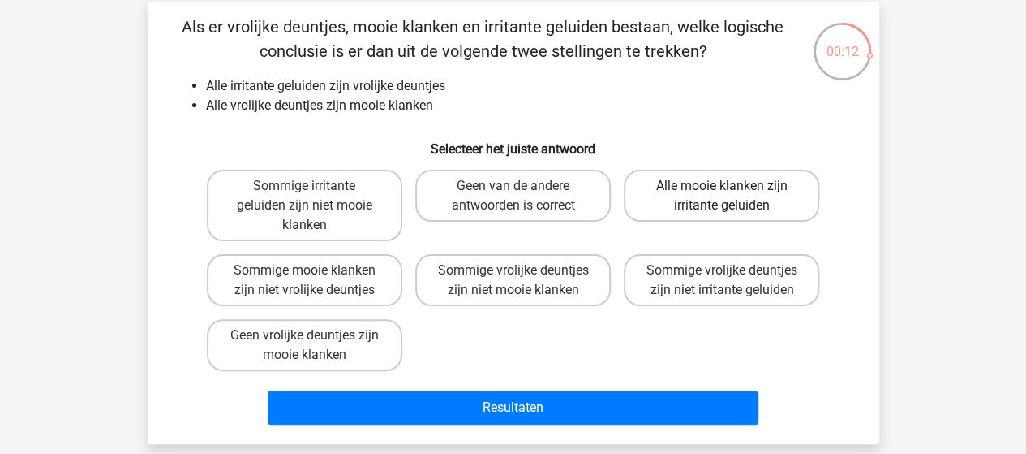
click at [730, 204] on label "Alle mooie klanken zijn irritante geluiden" at bounding box center [722, 196] width 196 height 52
click at [730, 196] on input "Alle mooie klanken zijn irritante geluiden" at bounding box center [727, 191] width 11 height 11
radio input "true"
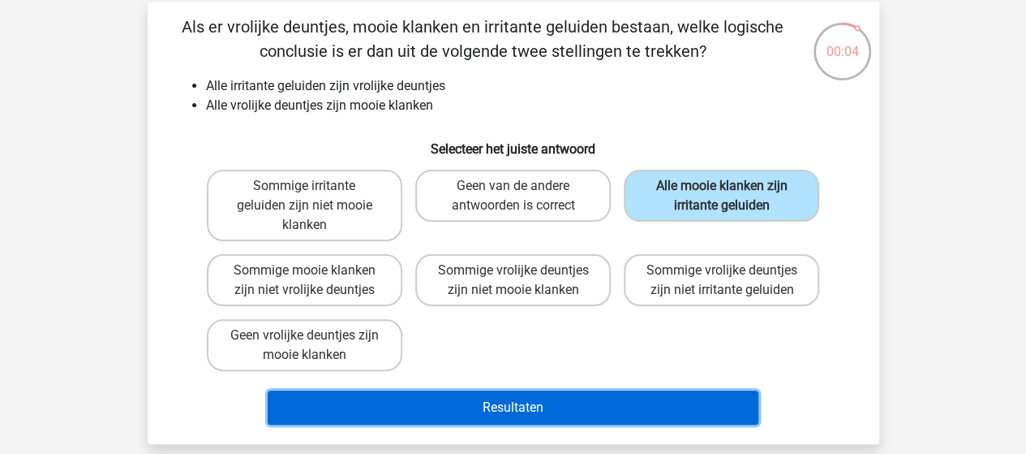
click at [578, 399] on button "Resultaten" at bounding box center [513, 407] width 491 height 34
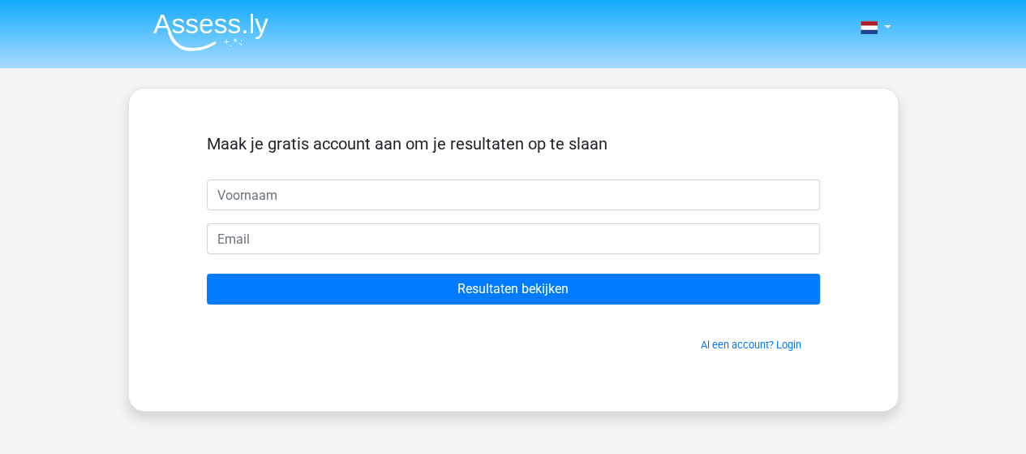
click at [681, 187] on input "text" at bounding box center [513, 194] width 613 height 31
type input "[PERSON_NAME]"
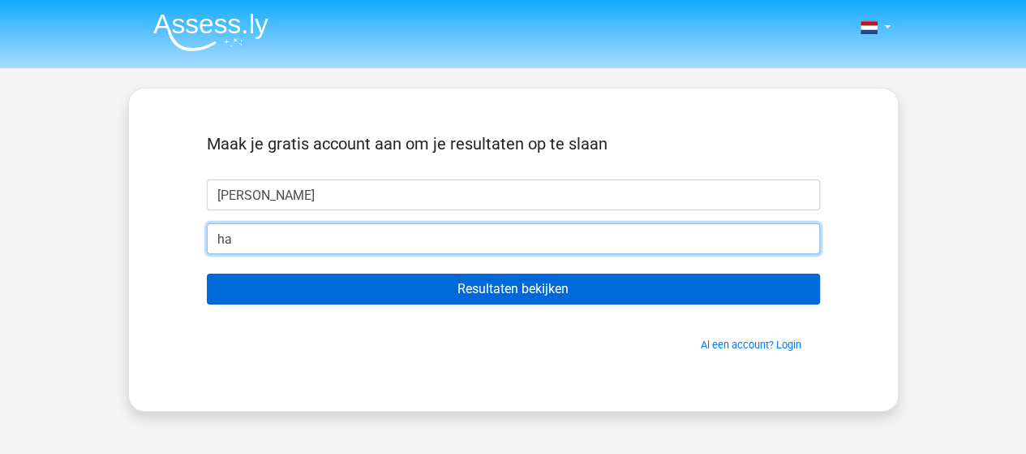
type input "[EMAIL_ADDRESS][DOMAIN_NAME]"
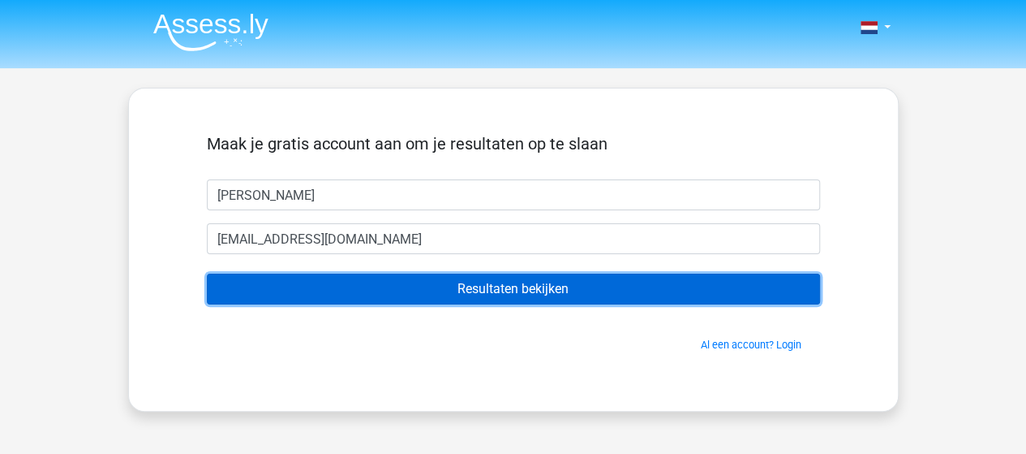
click at [373, 285] on input "Resultaten bekijken" at bounding box center [513, 288] width 613 height 31
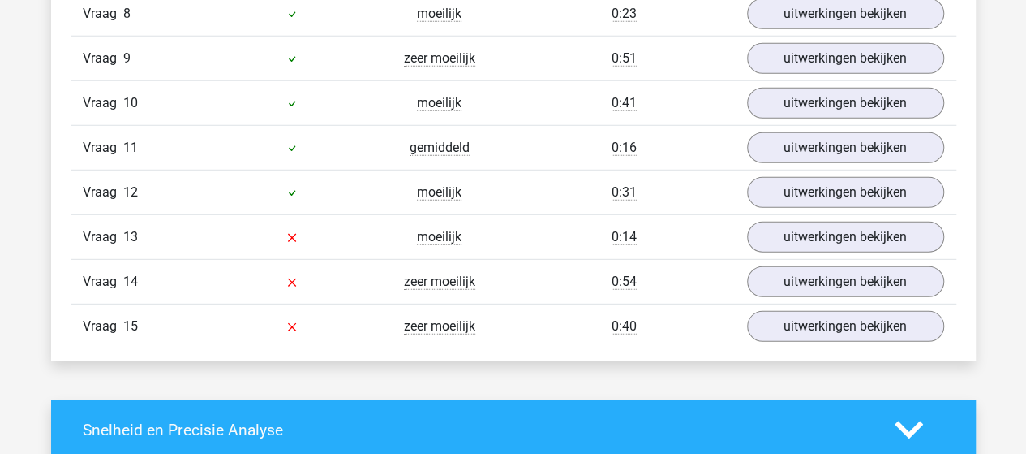
scroll to position [2219, 0]
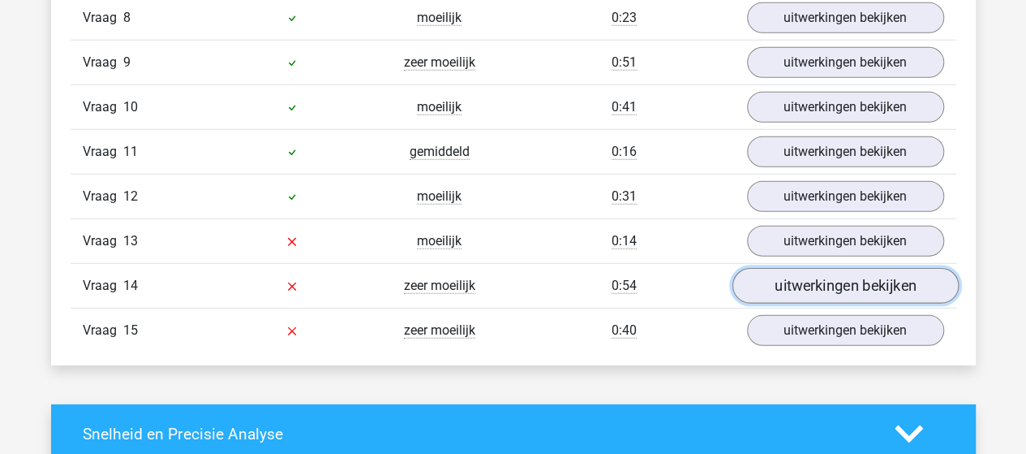
click at [780, 277] on link "uitwerkingen bekijken" at bounding box center [845, 286] width 226 height 36
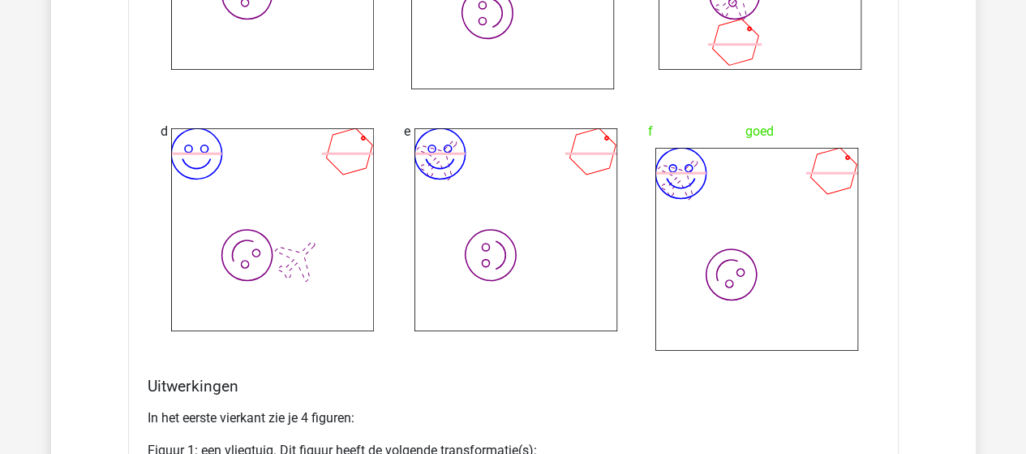
scroll to position [3026, 0]
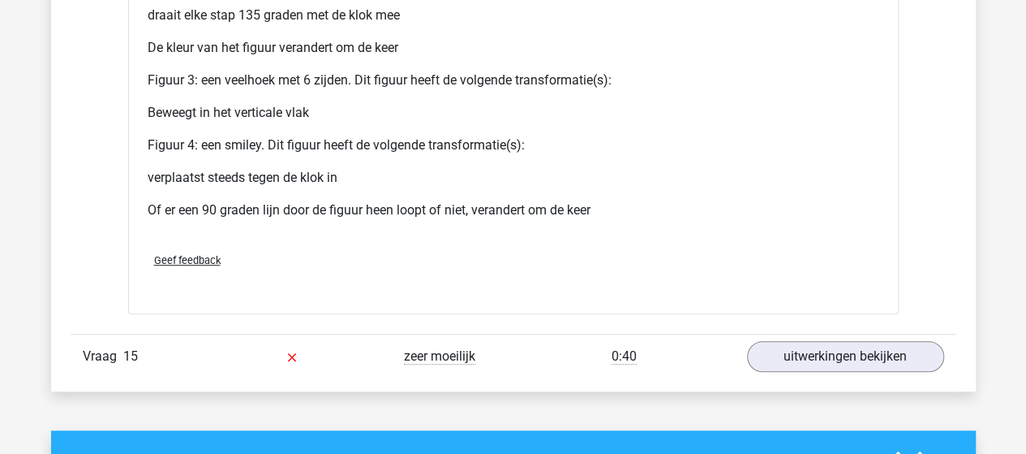
scroll to position [3557, 0]
